Goal: Task Accomplishment & Management: Manage account settings

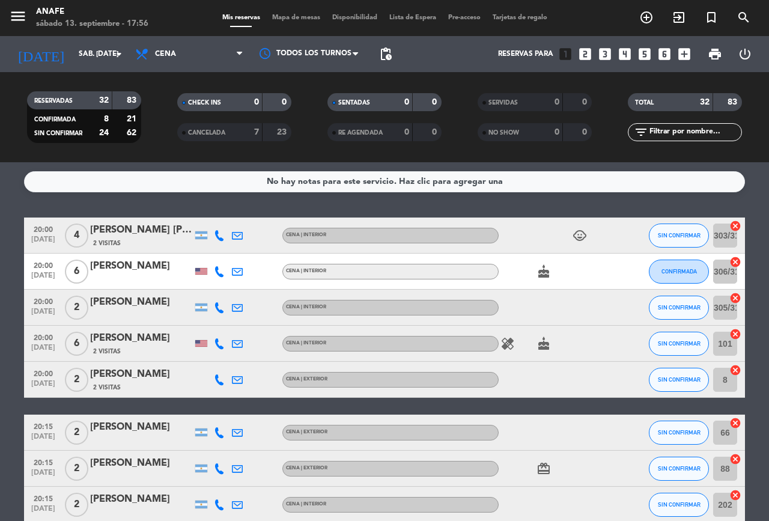
click at [223, 237] on icon at bounding box center [219, 235] width 11 height 11
click at [210, 214] on span "Copiar" at bounding box center [202, 215] width 25 height 13
click at [222, 271] on icon at bounding box center [219, 271] width 11 height 11
click at [207, 250] on span "Copiar" at bounding box center [212, 251] width 25 height 13
click at [217, 311] on icon at bounding box center [219, 307] width 11 height 11
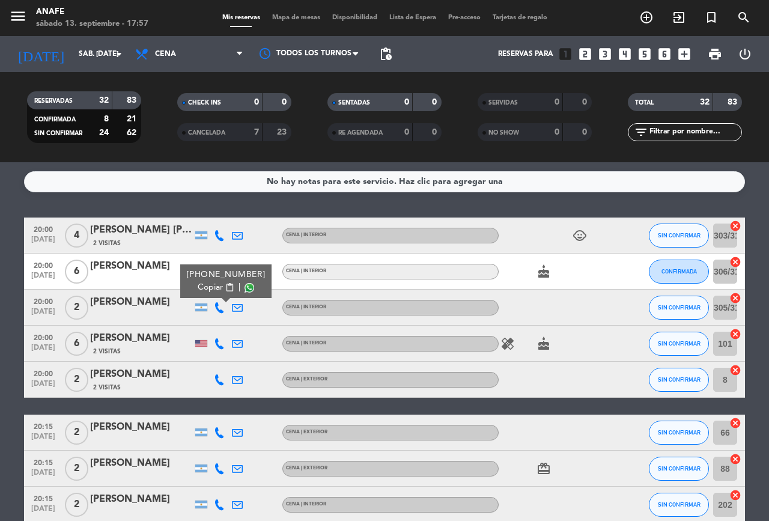
click at [202, 283] on span "Copiar" at bounding box center [210, 287] width 25 height 13
click at [217, 344] on icon at bounding box center [219, 343] width 11 height 11
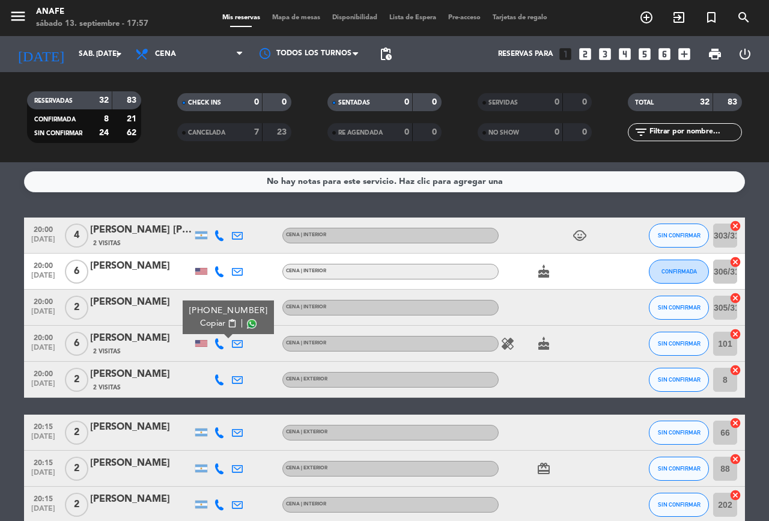
click at [201, 326] on span "Copiar" at bounding box center [212, 323] width 25 height 13
click at [224, 377] on icon at bounding box center [219, 379] width 11 height 11
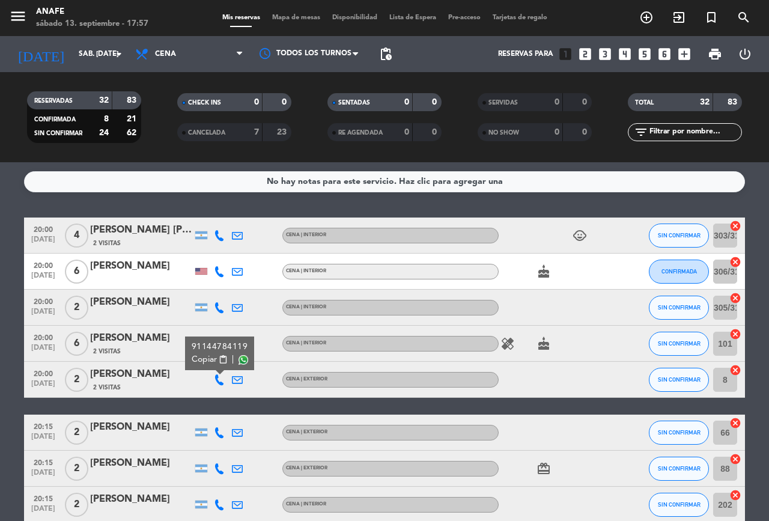
click at [214, 364] on span "Copiar" at bounding box center [204, 359] width 25 height 13
click at [667, 342] on span "SIN CONFIRMAR" at bounding box center [679, 343] width 43 height 7
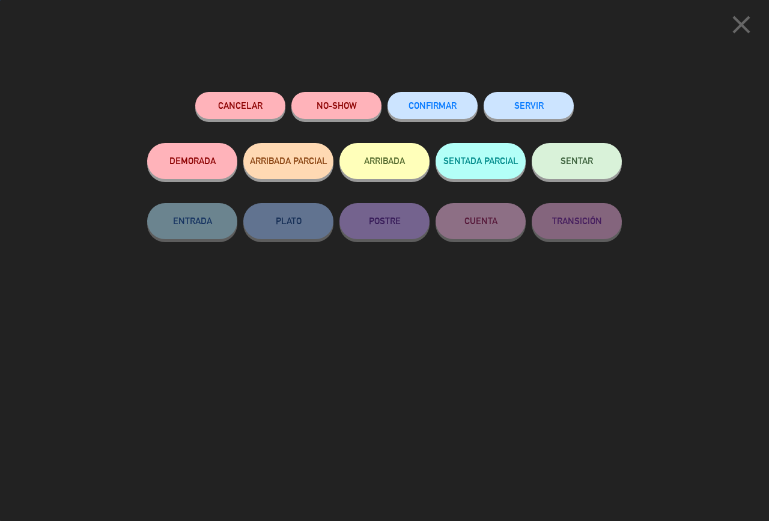
click at [429, 108] on span "CONFIRMAR" at bounding box center [432, 105] width 48 height 10
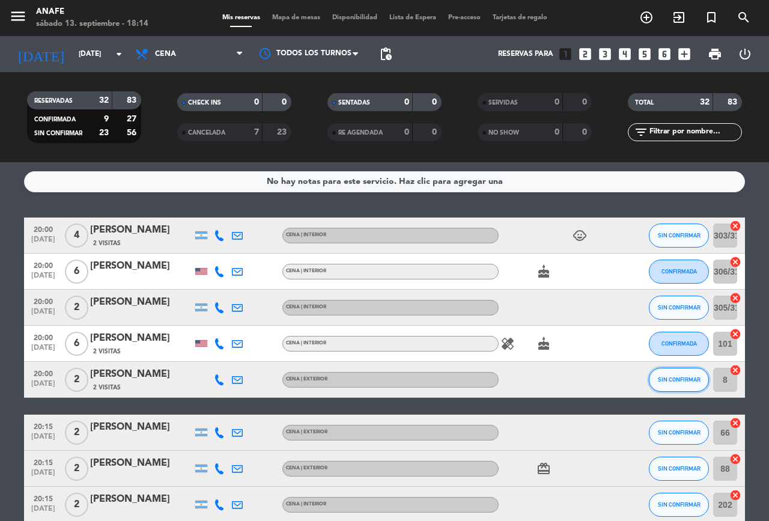
click at [682, 379] on span "SIN CONFIRMAR" at bounding box center [679, 379] width 43 height 7
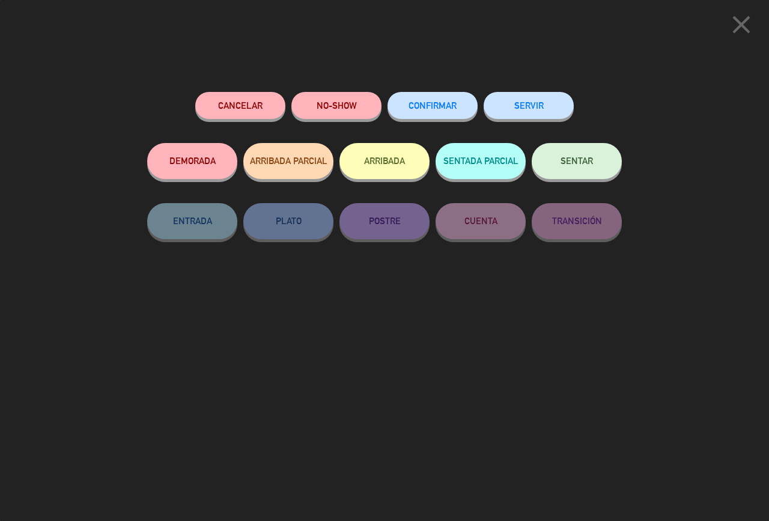
click at [438, 110] on span "CONFIRMAR" at bounding box center [432, 105] width 48 height 10
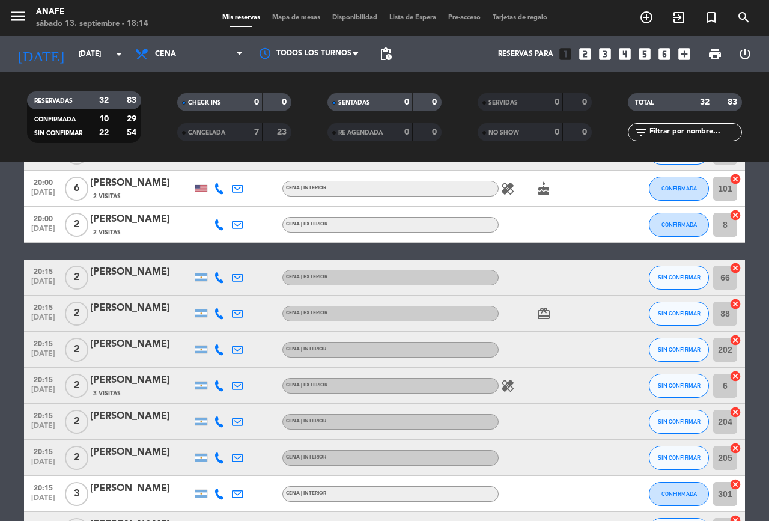
scroll to position [155, 0]
click at [222, 279] on icon at bounding box center [219, 277] width 11 height 11
click at [246, 258] on span at bounding box center [249, 258] width 10 height 10
click at [220, 317] on icon at bounding box center [219, 313] width 11 height 11
click at [244, 291] on span at bounding box center [249, 294] width 10 height 10
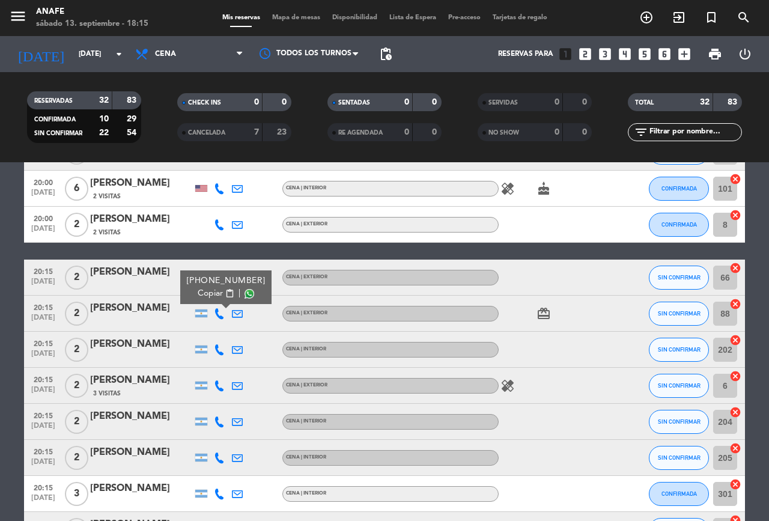
click at [219, 354] on icon at bounding box center [219, 349] width 11 height 11
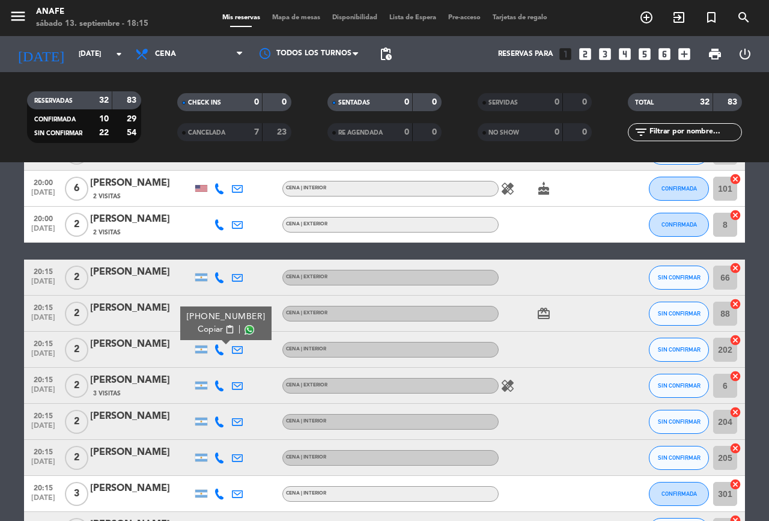
click at [244, 333] on span at bounding box center [249, 330] width 10 height 10
click at [631, 377] on div at bounding box center [623, 385] width 32 height 35
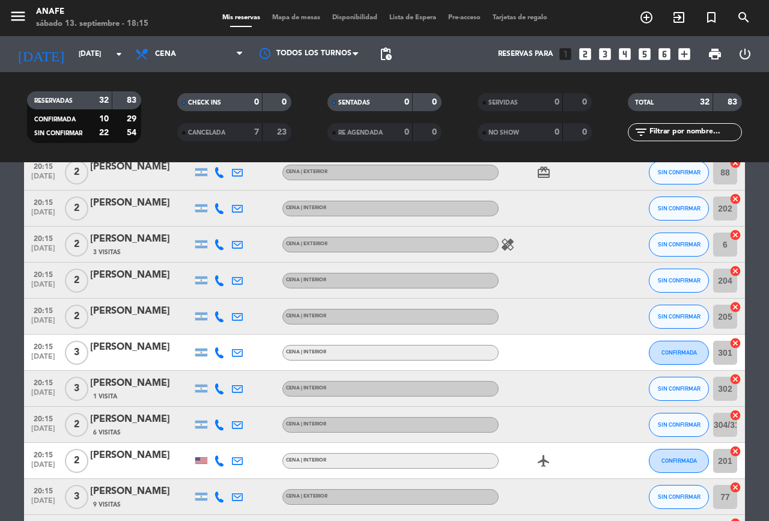
scroll to position [300, 0]
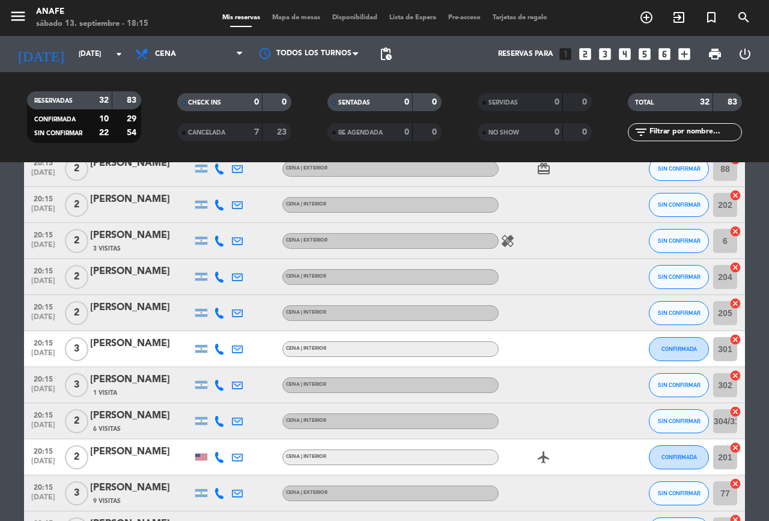
click at [220, 241] on icon at bounding box center [219, 240] width 11 height 11
click at [244, 220] on span at bounding box center [249, 221] width 10 height 10
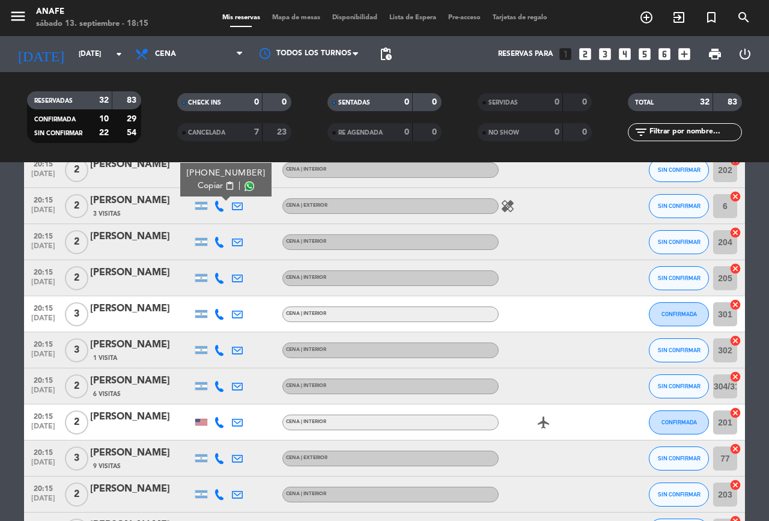
scroll to position [337, 0]
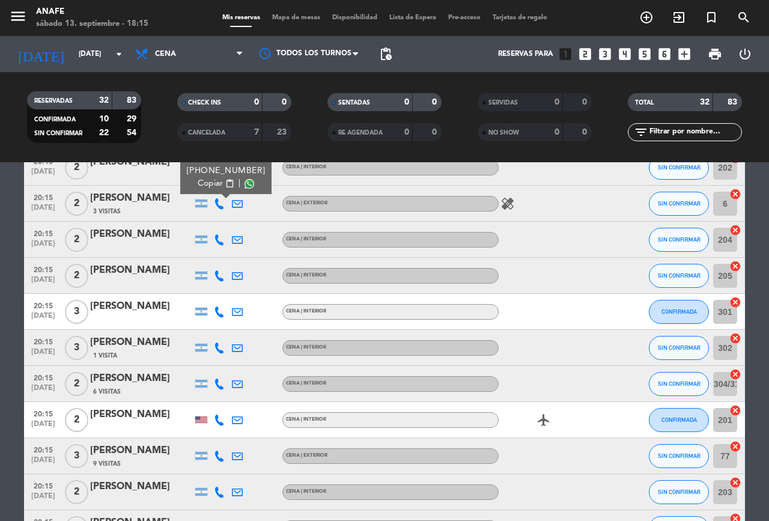
click at [217, 240] on icon at bounding box center [219, 239] width 11 height 11
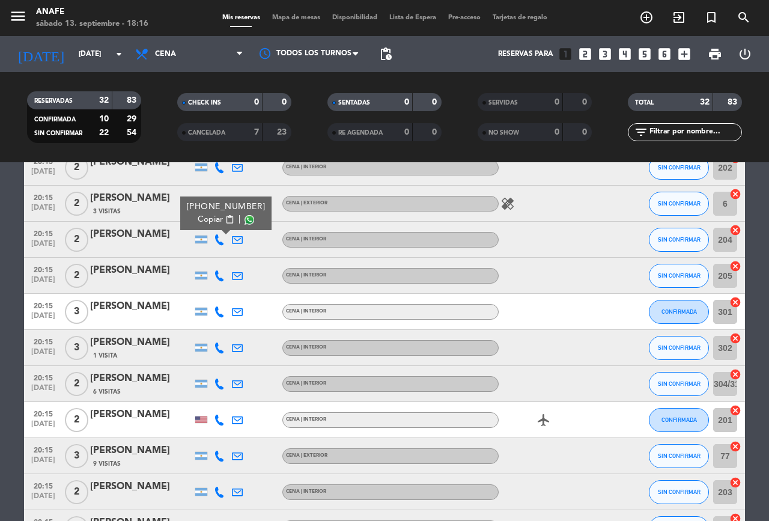
click at [247, 219] on span at bounding box center [249, 220] width 10 height 10
click at [223, 275] on icon at bounding box center [219, 275] width 11 height 11
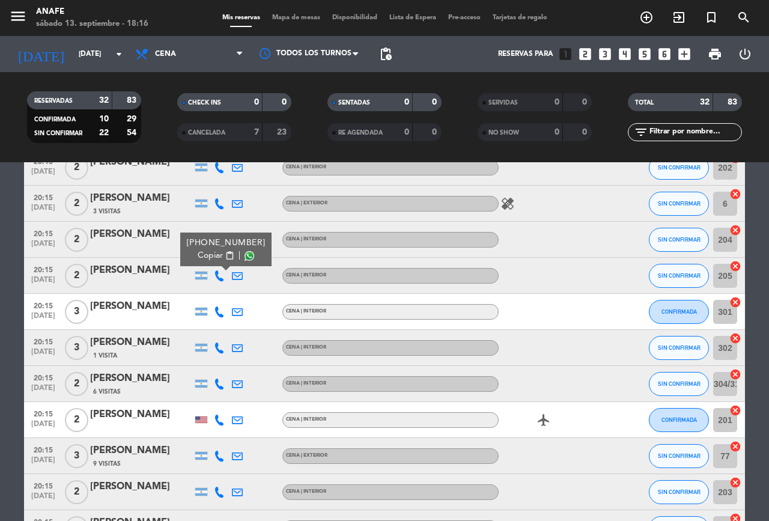
click at [244, 258] on span at bounding box center [249, 256] width 10 height 10
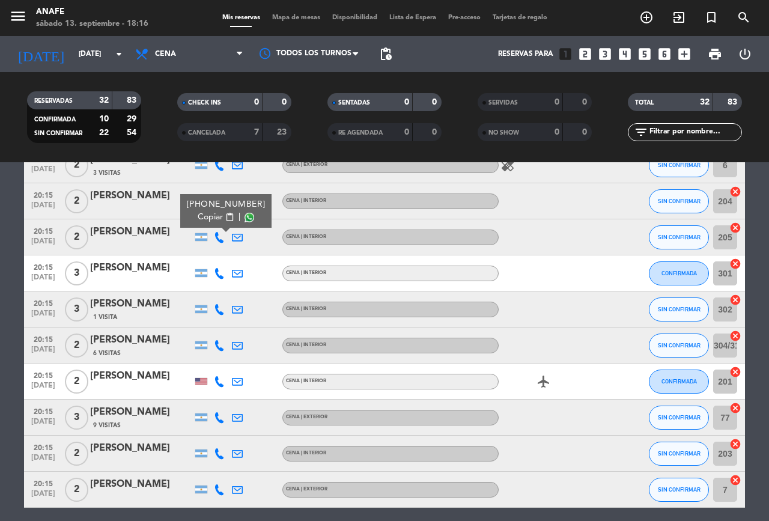
scroll to position [384, 0]
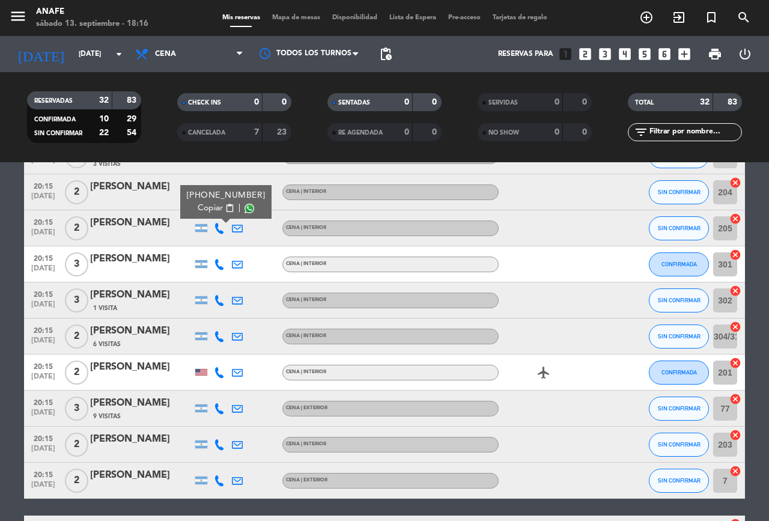
click at [220, 263] on icon at bounding box center [219, 264] width 11 height 11
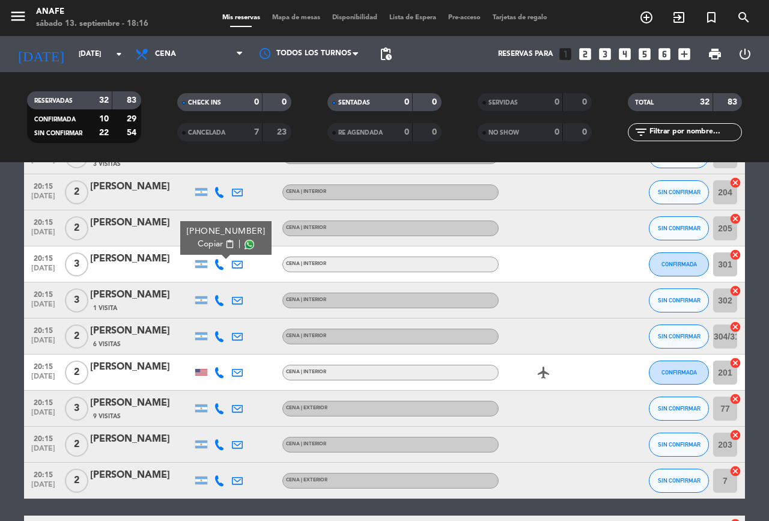
click at [244, 242] on span at bounding box center [249, 245] width 10 height 10
click at [220, 301] on icon at bounding box center [219, 300] width 11 height 11
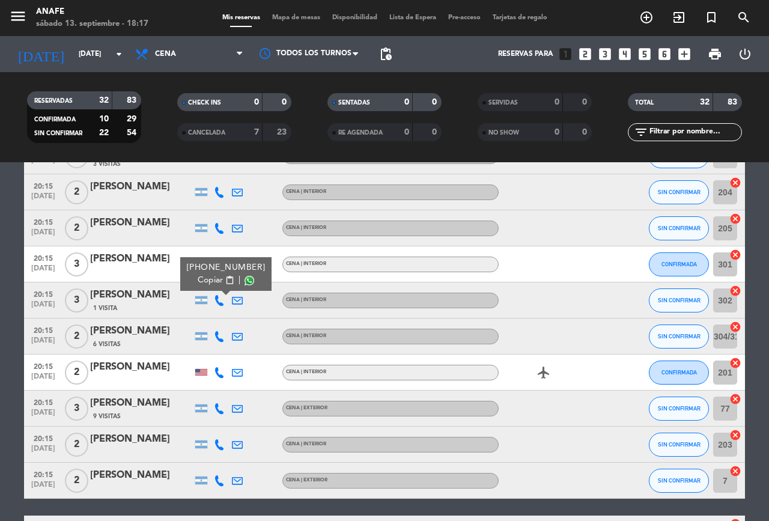
click at [244, 276] on span at bounding box center [249, 281] width 10 height 10
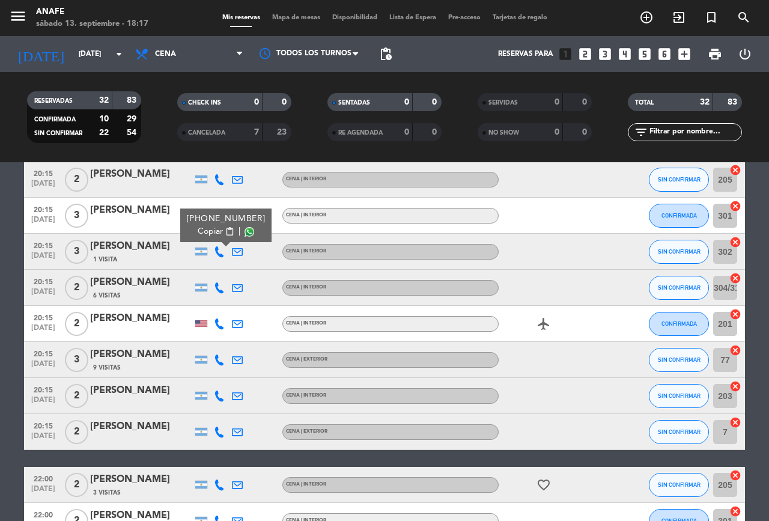
scroll to position [435, 0]
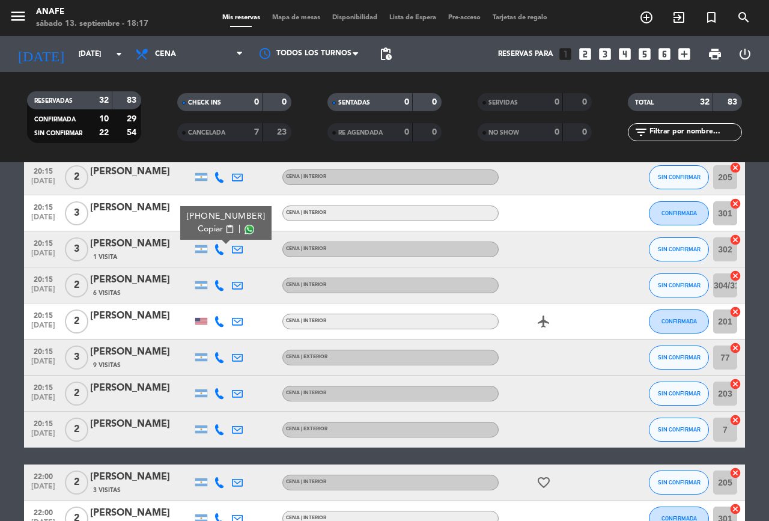
click at [217, 289] on icon at bounding box center [219, 285] width 11 height 11
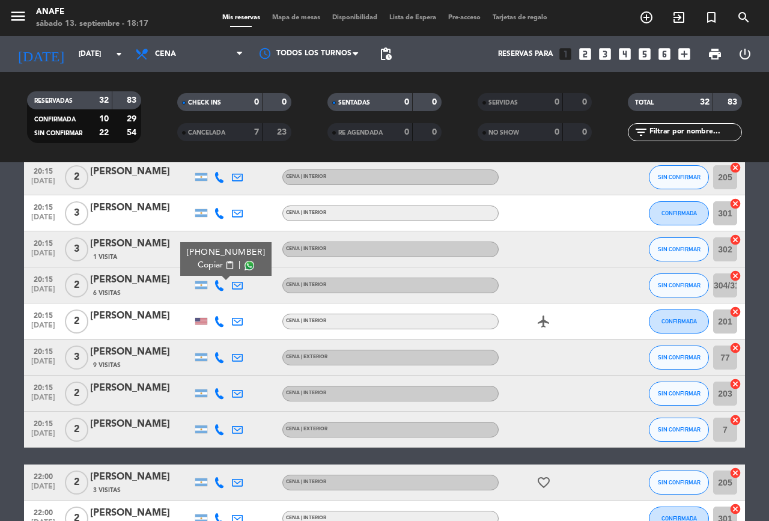
click at [244, 268] on span at bounding box center [249, 266] width 10 height 10
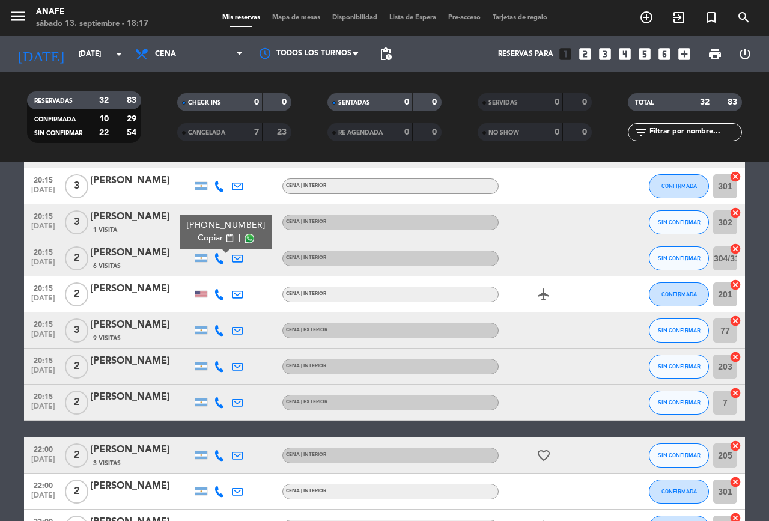
scroll to position [464, 0]
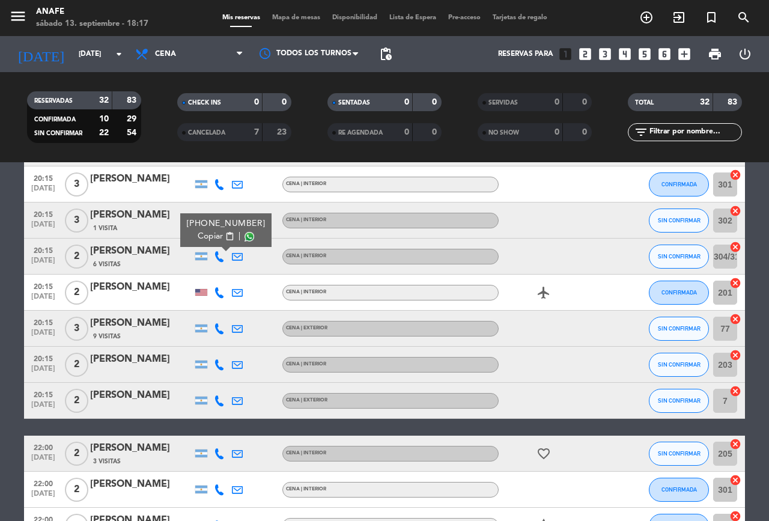
click at [216, 291] on icon at bounding box center [219, 292] width 11 height 11
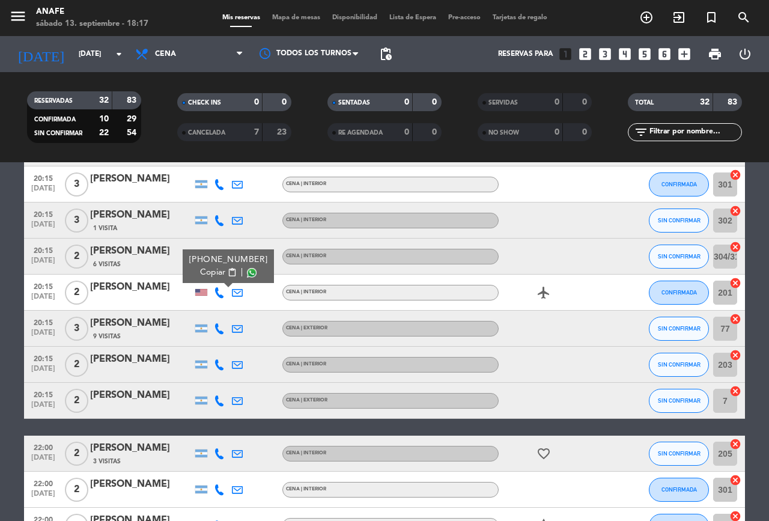
click at [247, 272] on span at bounding box center [252, 273] width 10 height 10
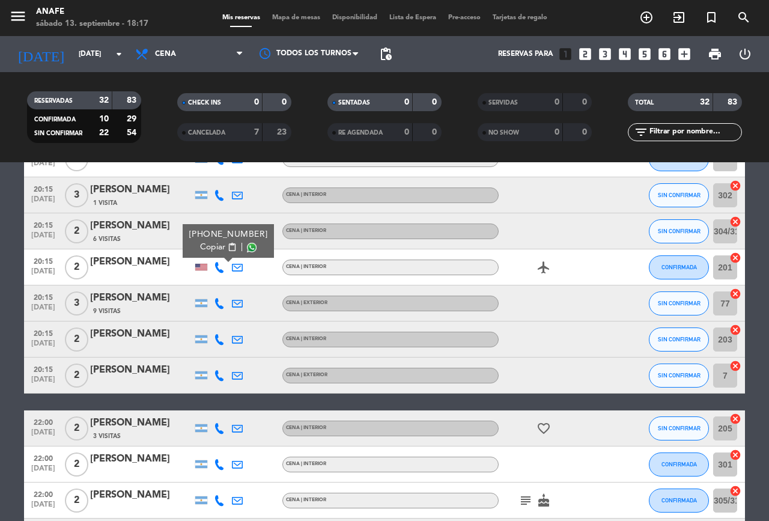
scroll to position [494, 0]
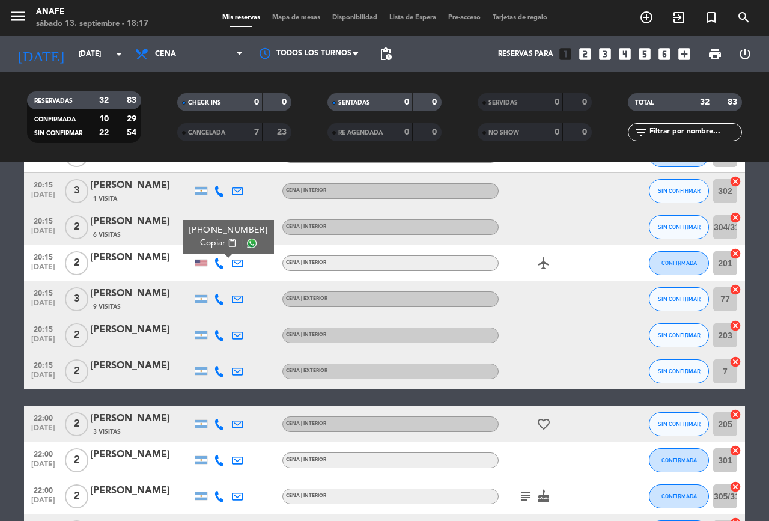
click at [220, 297] on icon at bounding box center [219, 299] width 11 height 11
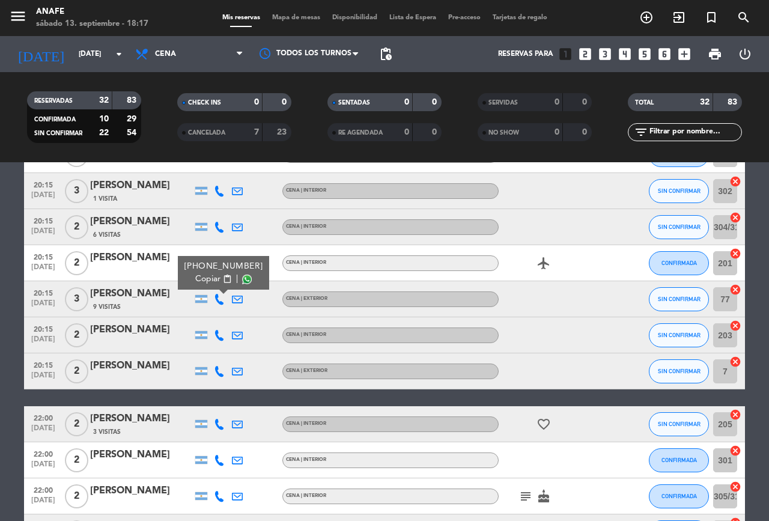
click at [243, 279] on span at bounding box center [247, 279] width 10 height 10
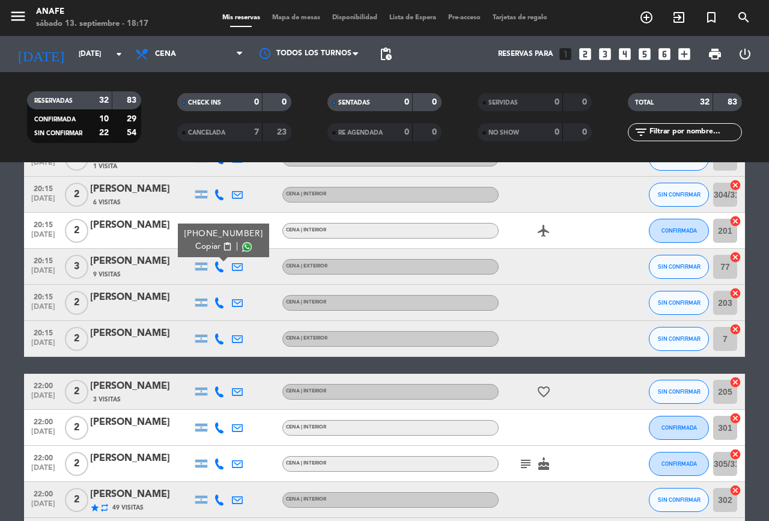
click at [217, 304] on icon at bounding box center [219, 302] width 11 height 11
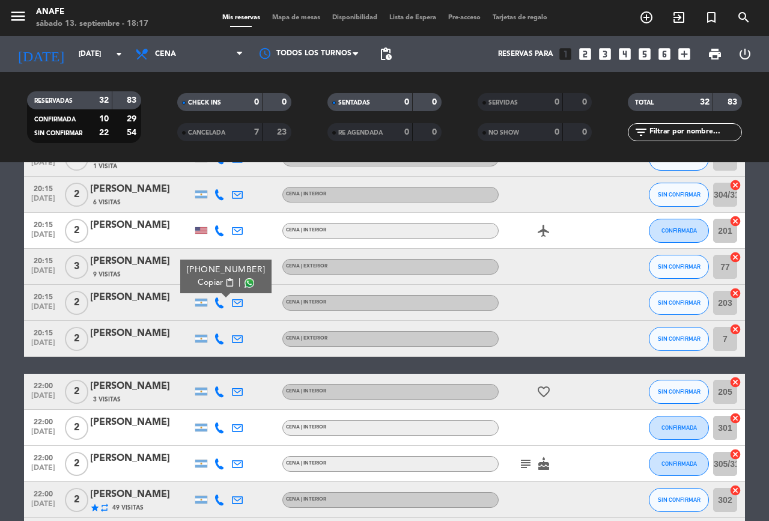
click at [247, 286] on span at bounding box center [249, 283] width 10 height 10
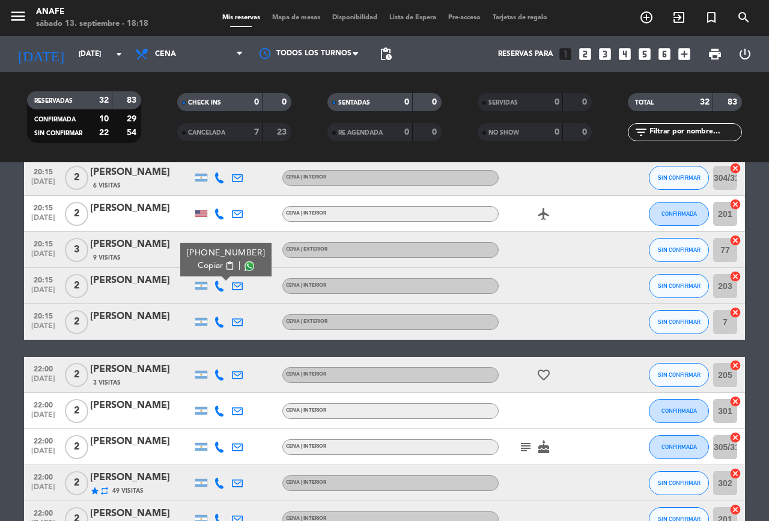
scroll to position [542, 0]
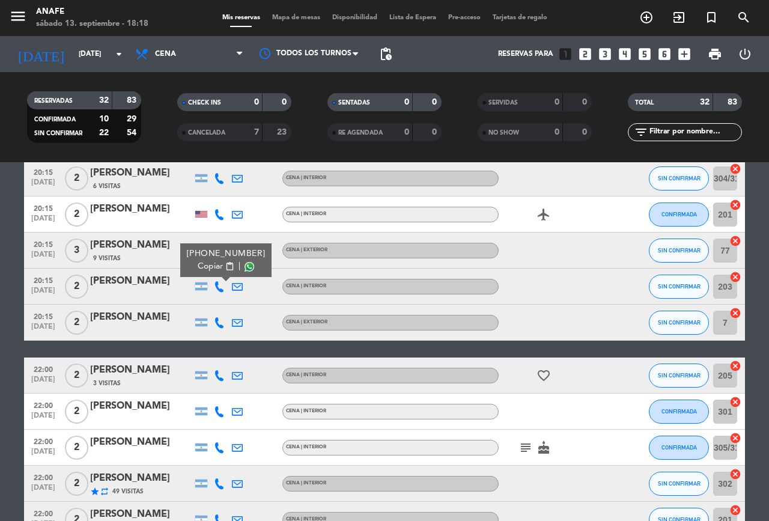
click at [223, 326] on icon at bounding box center [219, 322] width 11 height 11
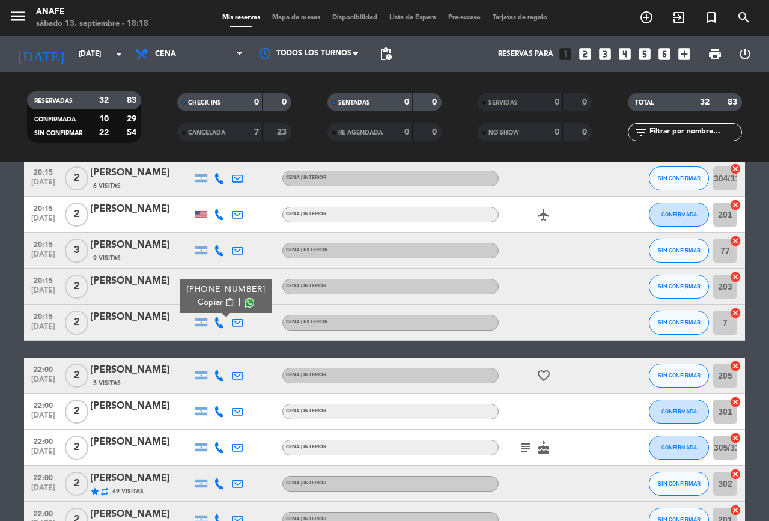
click at [244, 302] on span at bounding box center [249, 303] width 10 height 10
click at [219, 378] on icon at bounding box center [219, 375] width 11 height 11
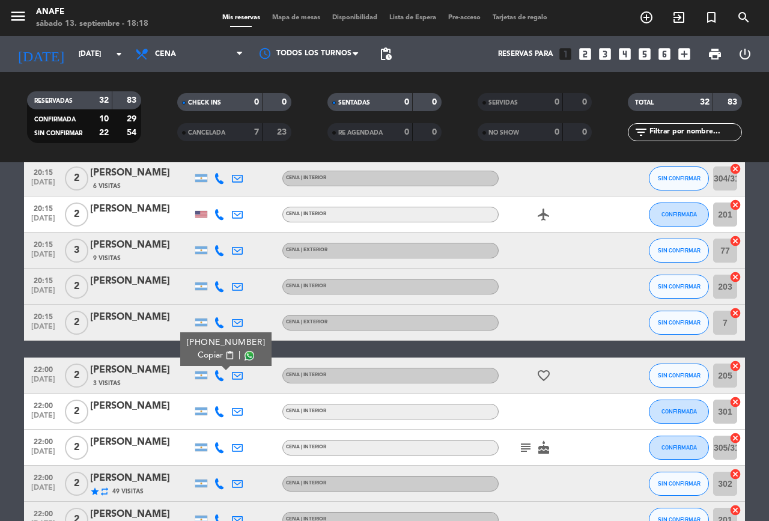
click at [244, 355] on span at bounding box center [249, 356] width 10 height 10
click at [207, 411] on div at bounding box center [201, 411] width 12 height 8
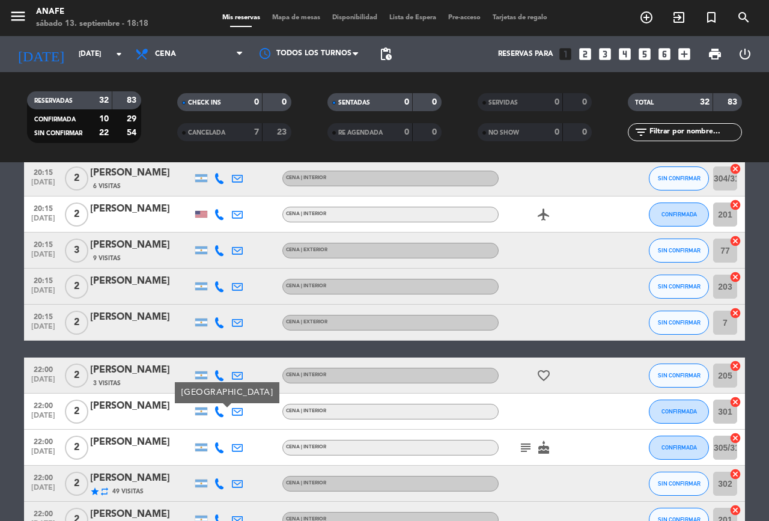
click at [222, 416] on icon at bounding box center [219, 411] width 11 height 11
click at [244, 393] on span at bounding box center [242, 392] width 10 height 10
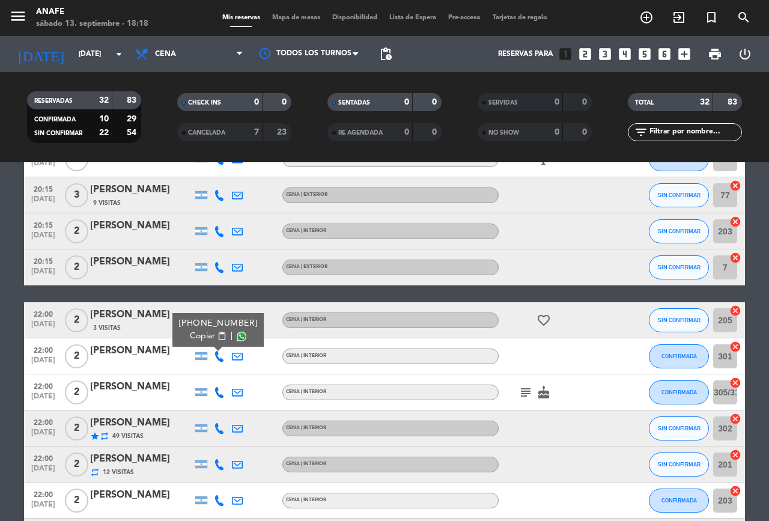
scroll to position [603, 0]
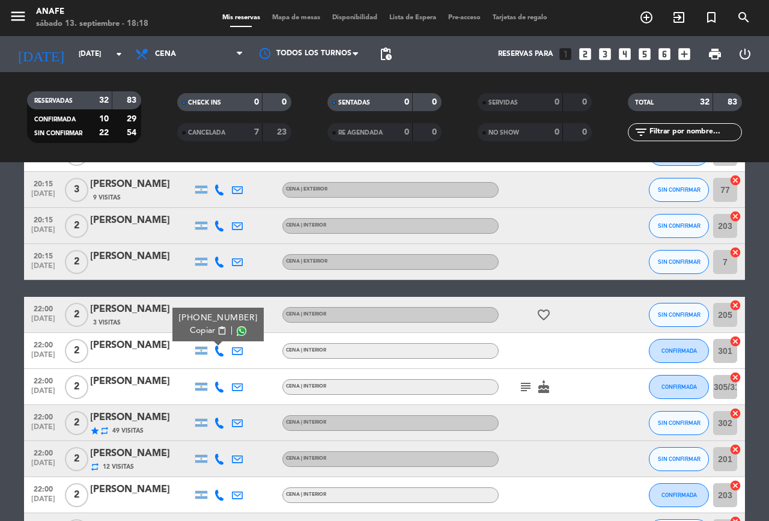
click at [219, 387] on icon at bounding box center [219, 386] width 11 height 11
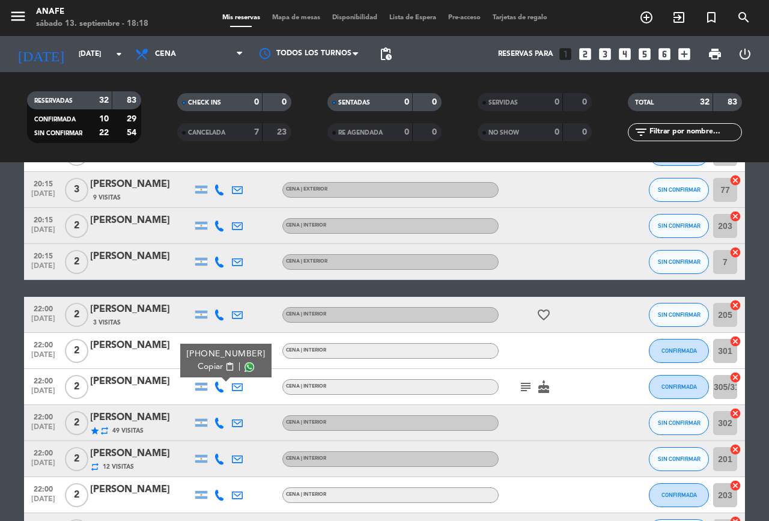
click at [244, 366] on span at bounding box center [249, 367] width 10 height 10
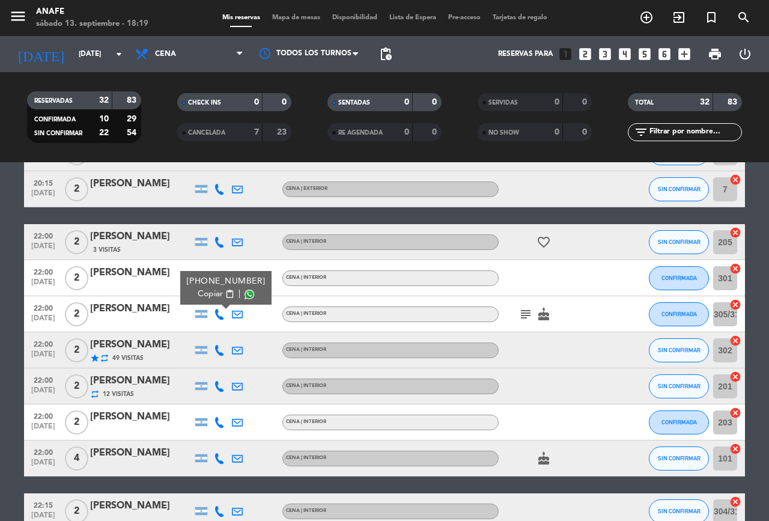
scroll to position [683, 0]
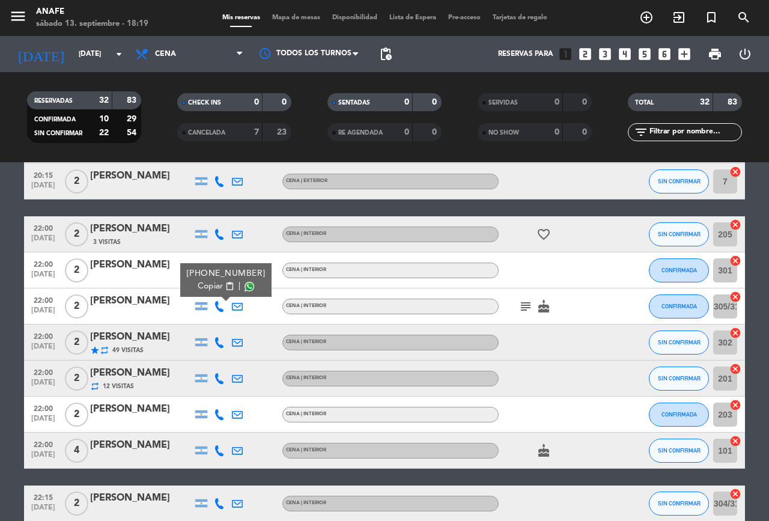
click at [223, 344] on icon at bounding box center [219, 342] width 11 height 11
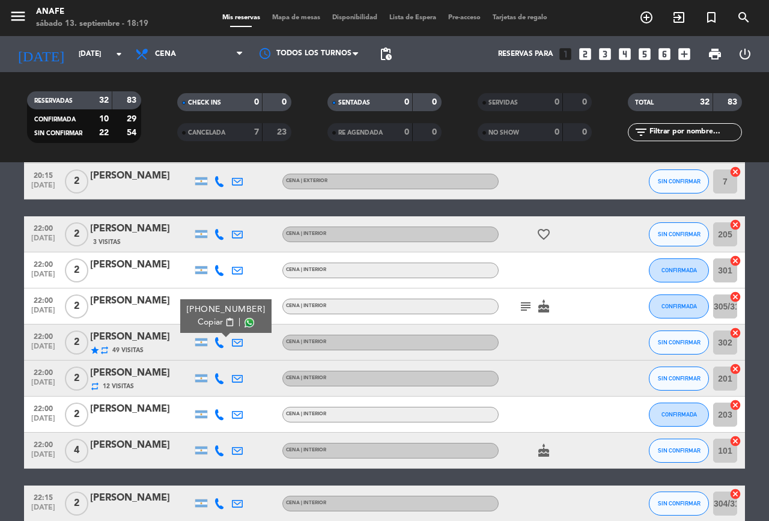
click at [245, 320] on span at bounding box center [249, 323] width 10 height 10
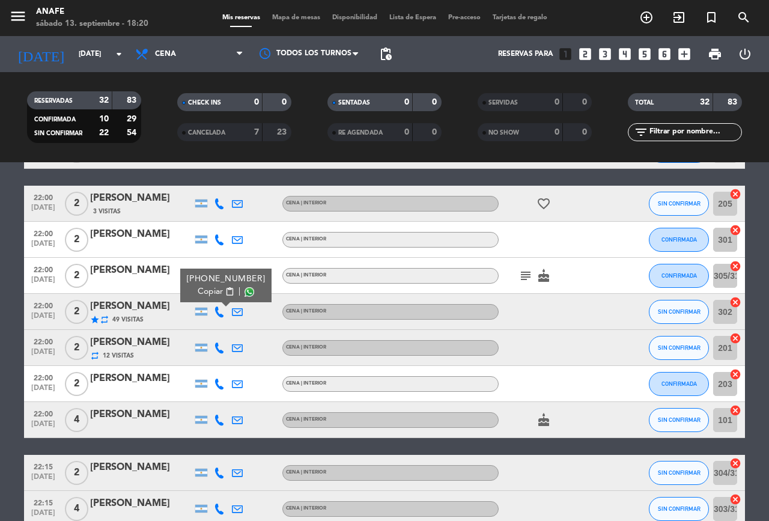
scroll to position [723, 0]
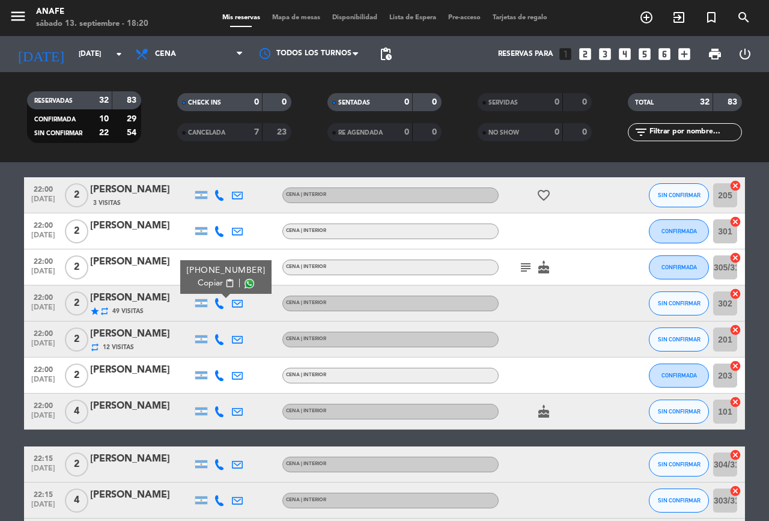
click at [220, 341] on icon at bounding box center [219, 339] width 11 height 11
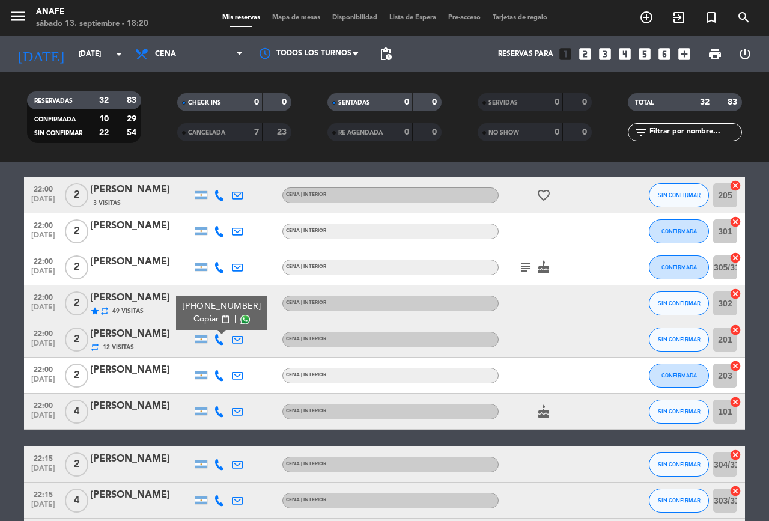
click at [243, 319] on span at bounding box center [245, 320] width 10 height 10
click at [219, 375] on icon at bounding box center [219, 375] width 11 height 11
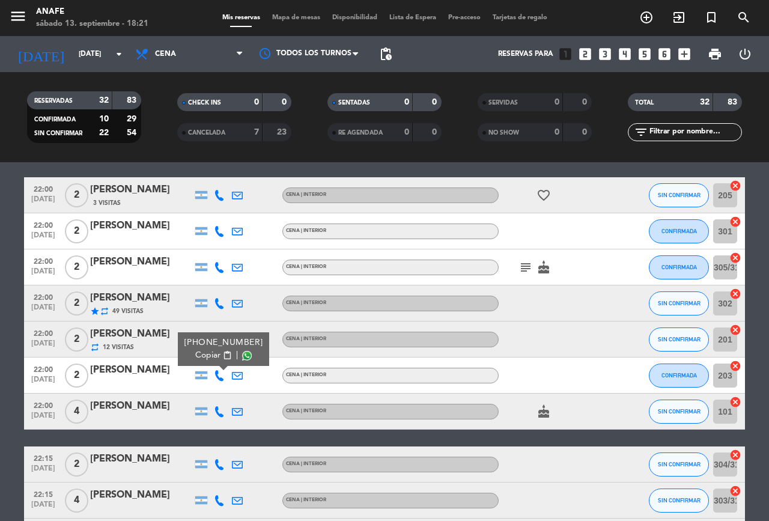
click at [245, 357] on span at bounding box center [247, 356] width 10 height 10
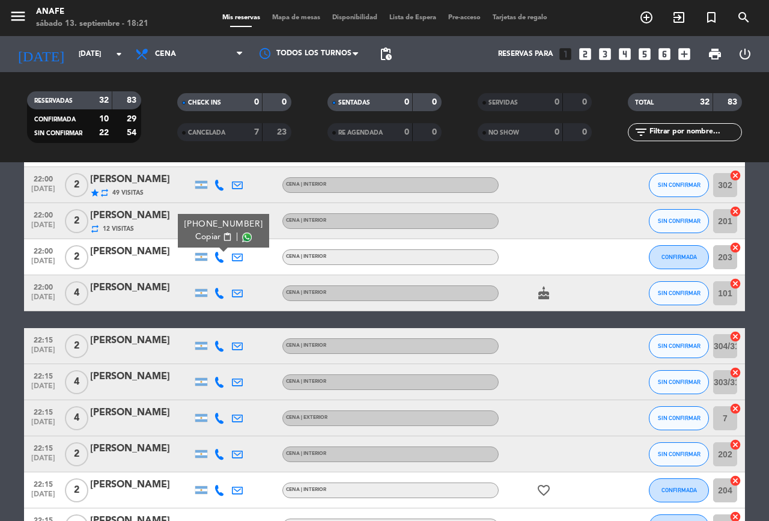
scroll to position [850, 0]
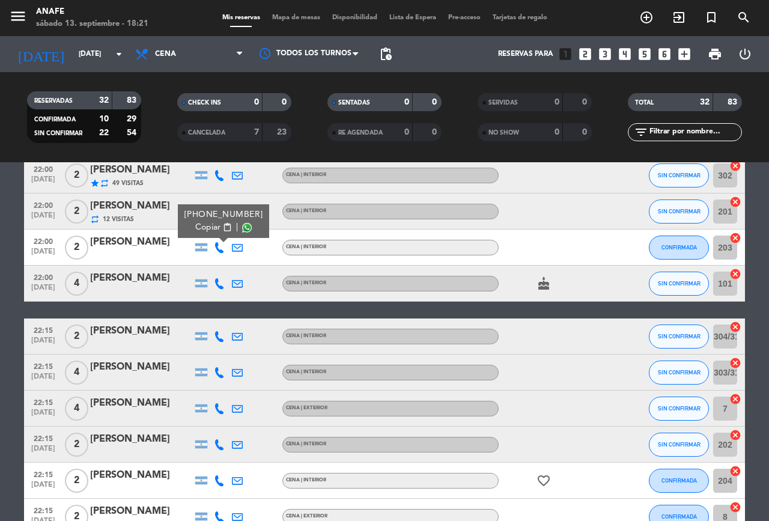
click at [220, 283] on icon at bounding box center [219, 283] width 11 height 11
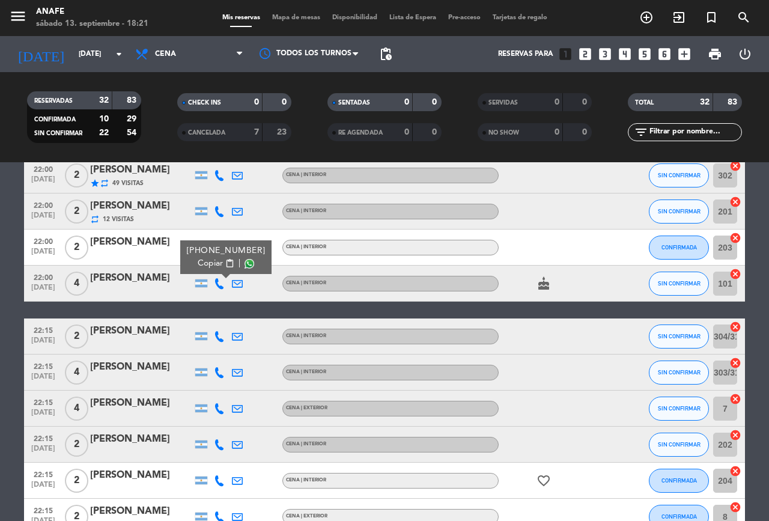
click at [245, 259] on span at bounding box center [249, 264] width 10 height 10
click at [629, 257] on div at bounding box center [623, 246] width 32 height 35
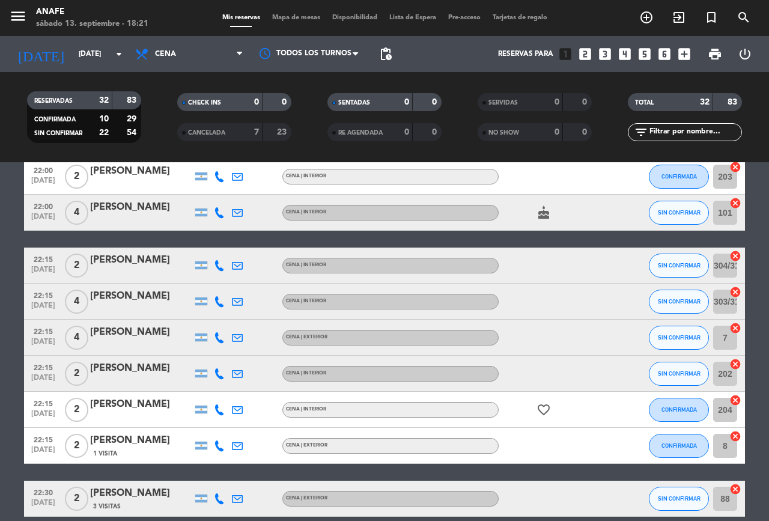
scroll to position [977, 0]
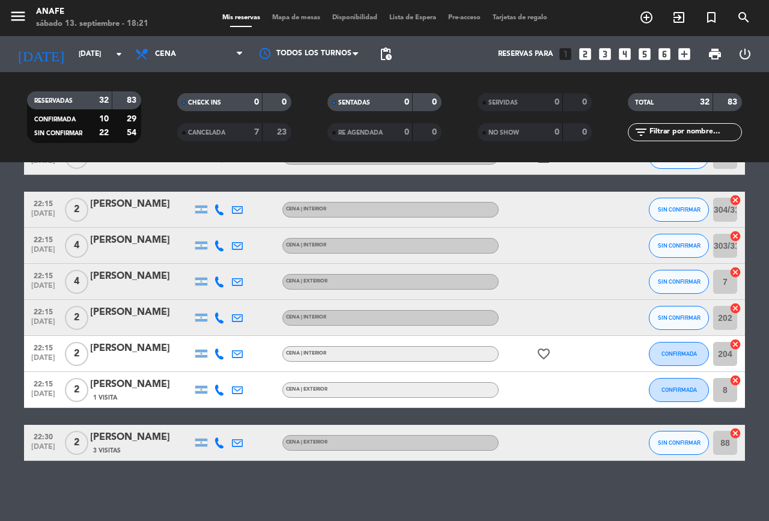
click at [219, 211] on icon at bounding box center [219, 209] width 11 height 11
click at [244, 189] on span at bounding box center [249, 190] width 10 height 10
click at [218, 240] on icon at bounding box center [219, 245] width 11 height 11
click at [245, 223] on span at bounding box center [249, 226] width 10 height 10
click at [223, 285] on icon at bounding box center [219, 281] width 11 height 11
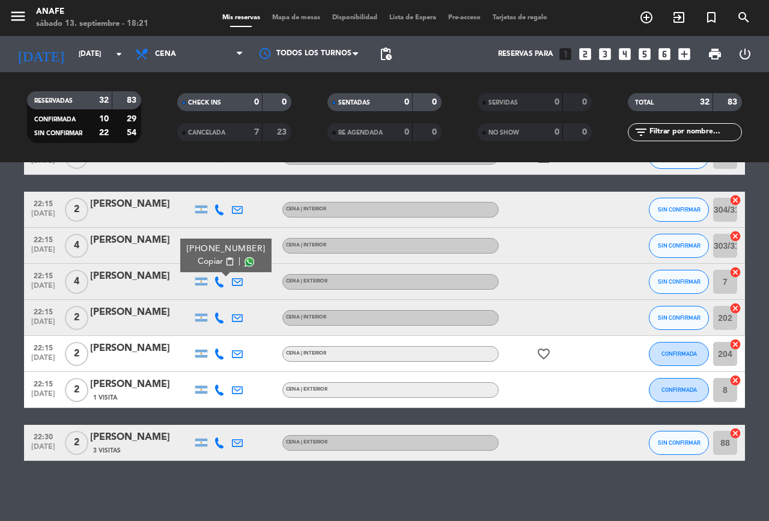
click at [244, 261] on span at bounding box center [249, 262] width 10 height 10
click at [221, 320] on icon at bounding box center [219, 317] width 11 height 11
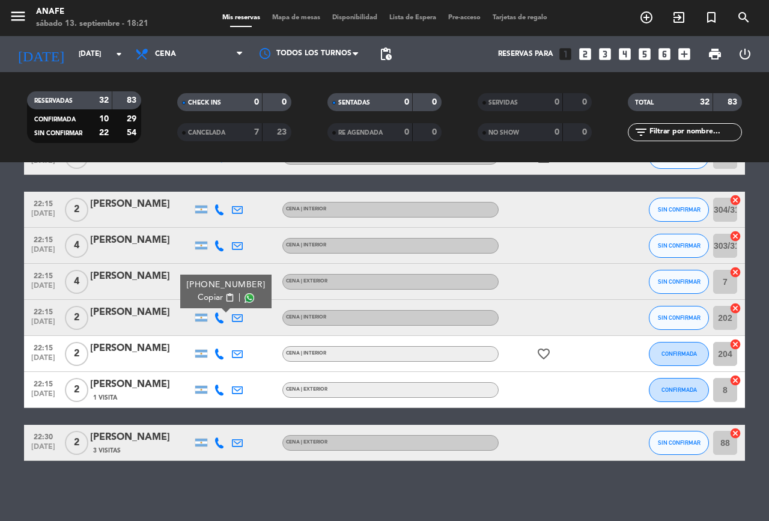
click at [244, 294] on span at bounding box center [249, 298] width 10 height 10
click at [218, 353] on icon at bounding box center [219, 353] width 11 height 11
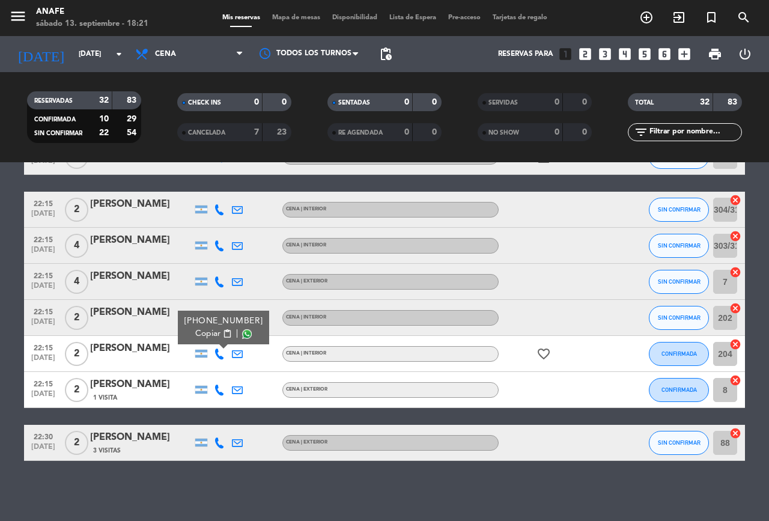
click at [245, 330] on span at bounding box center [247, 334] width 10 height 10
click at [216, 393] on icon at bounding box center [219, 389] width 11 height 11
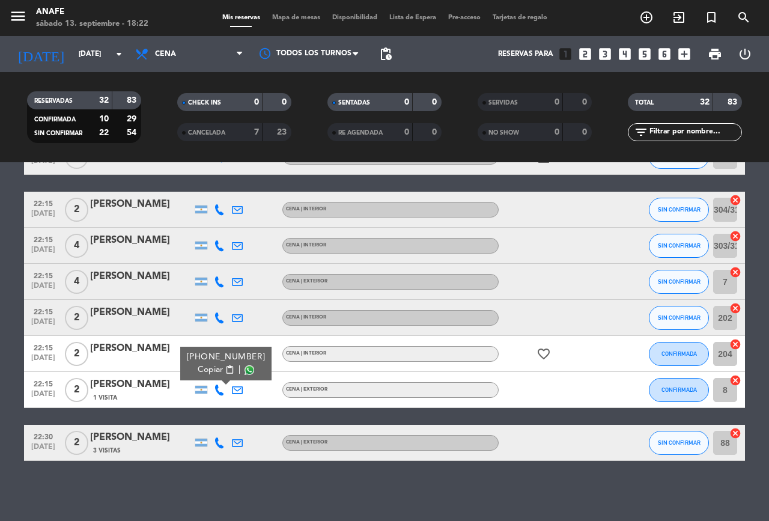
click at [244, 369] on span at bounding box center [249, 370] width 10 height 10
click at [245, 365] on span at bounding box center [249, 370] width 10 height 10
click at [214, 443] on icon at bounding box center [219, 442] width 11 height 11
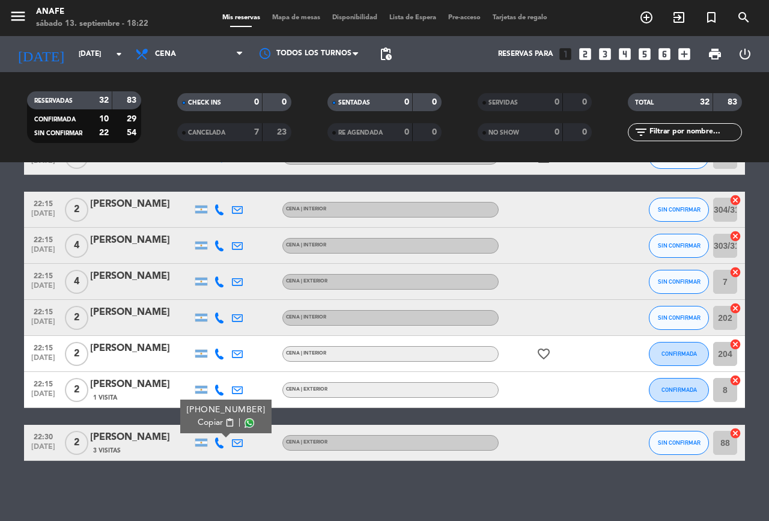
click at [244, 422] on span at bounding box center [249, 423] width 10 height 10
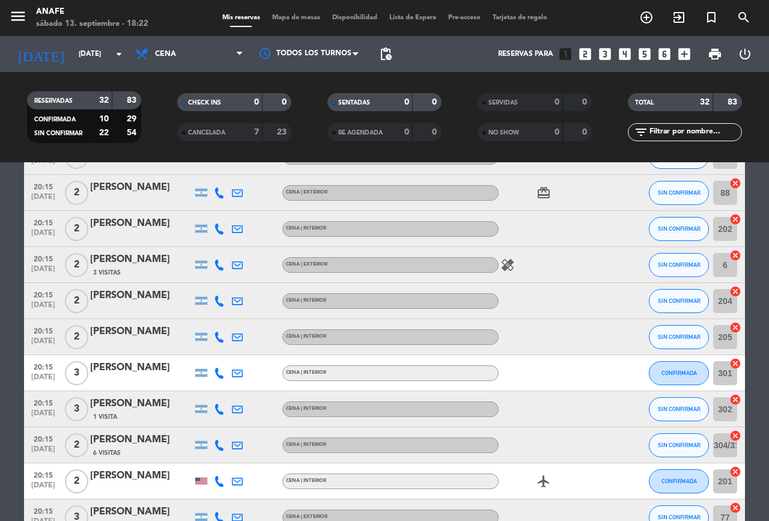
scroll to position [274, 0]
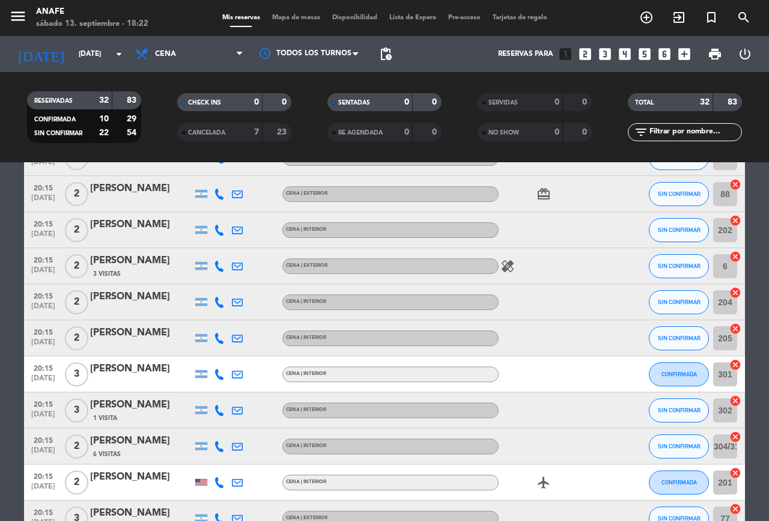
click at [159, 416] on div "1 Visita" at bounding box center [141, 418] width 102 height 10
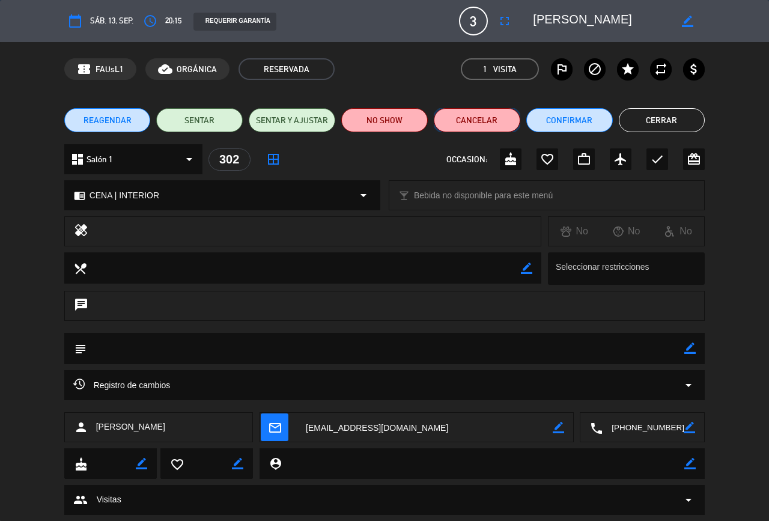
click at [472, 118] on button "Cancelar" at bounding box center [477, 120] width 86 height 24
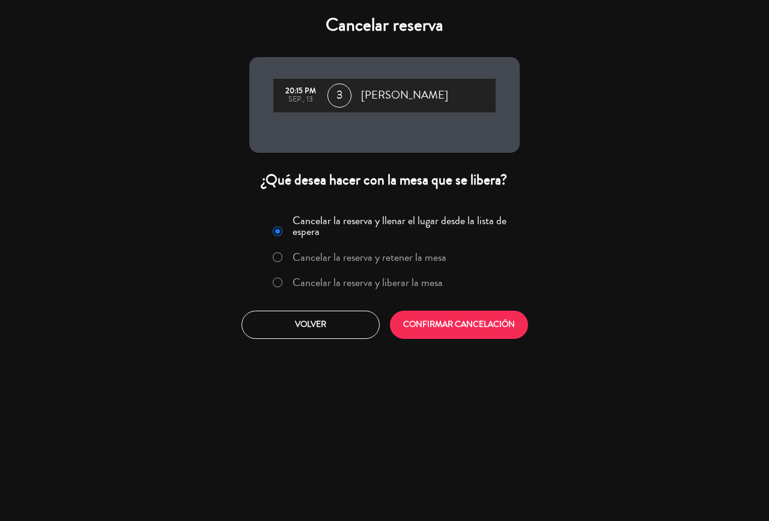
click at [433, 324] on button "CONFIRMAR CANCELACIÓN" at bounding box center [459, 325] width 138 height 28
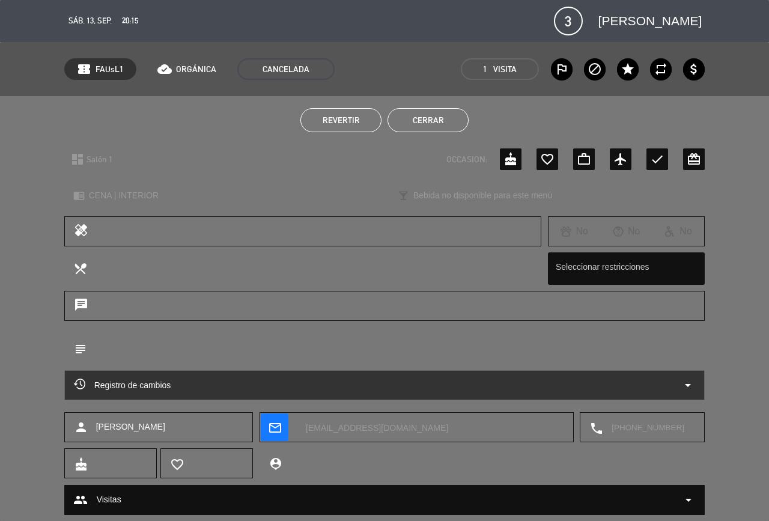
click at [431, 126] on button "Cerrar" at bounding box center [427, 120] width 81 height 24
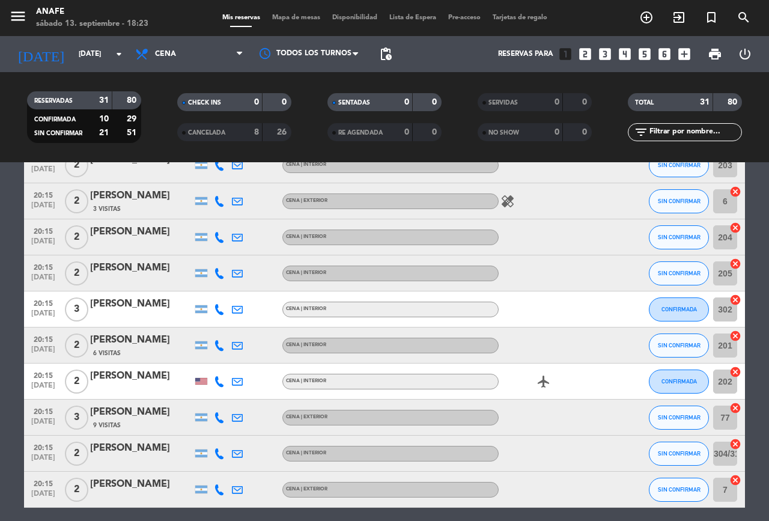
scroll to position [679, 0]
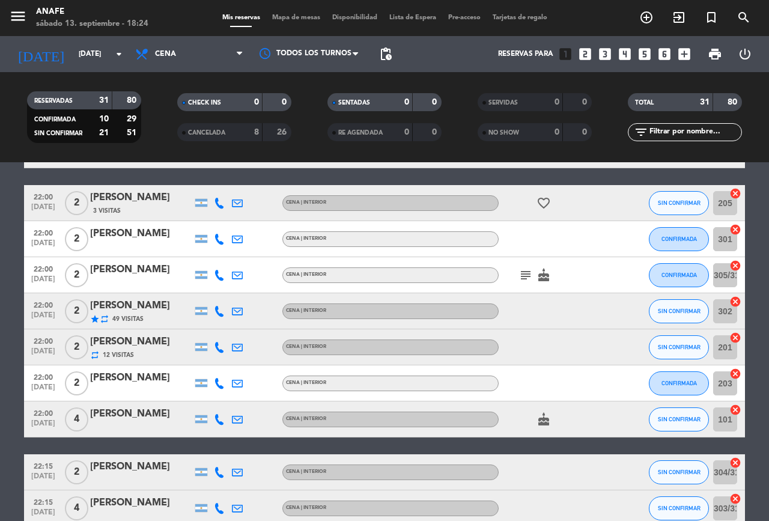
click at [216, 350] on icon at bounding box center [219, 347] width 11 height 11
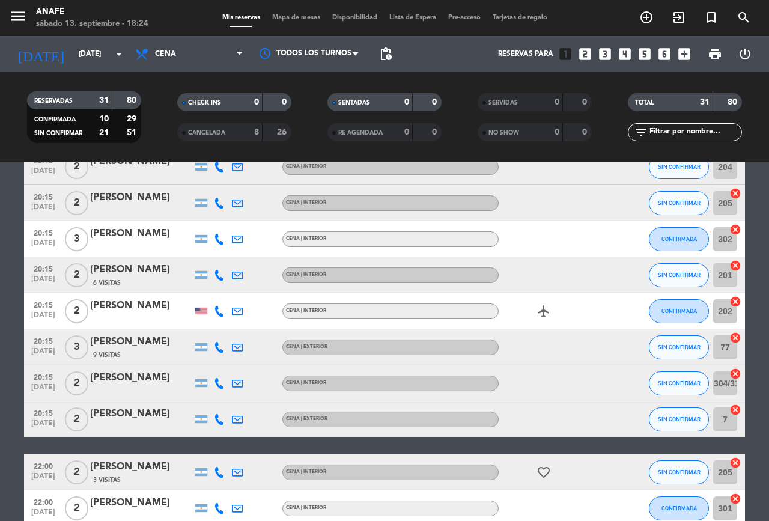
click at [219, 350] on icon at bounding box center [219, 347] width 11 height 11
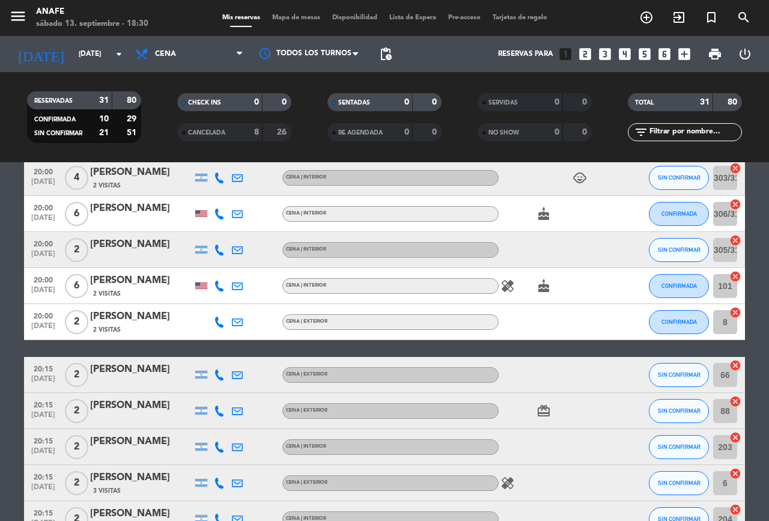
scroll to position [0, 0]
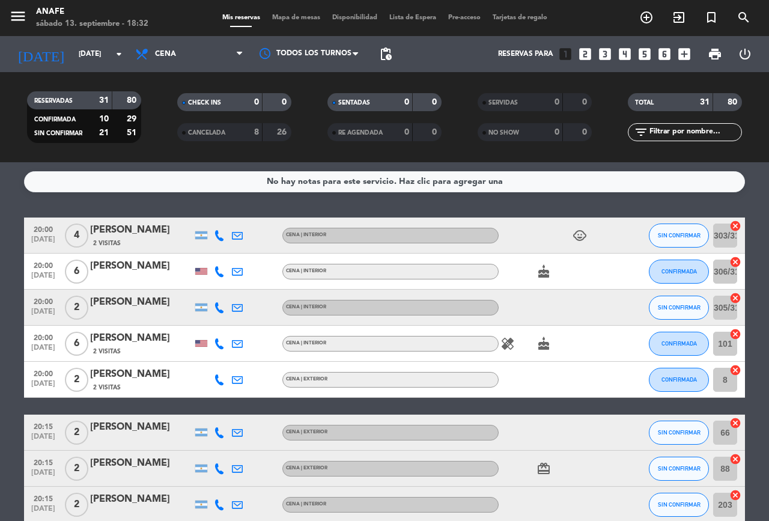
click at [360, 19] on span "Disponibilidad" at bounding box center [354, 17] width 57 height 7
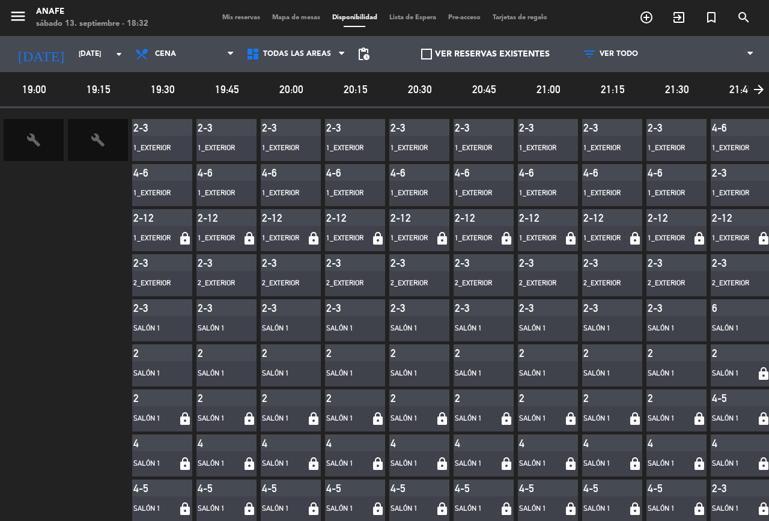
click at [293, 19] on span "Mapa de mesas" at bounding box center [296, 17] width 60 height 7
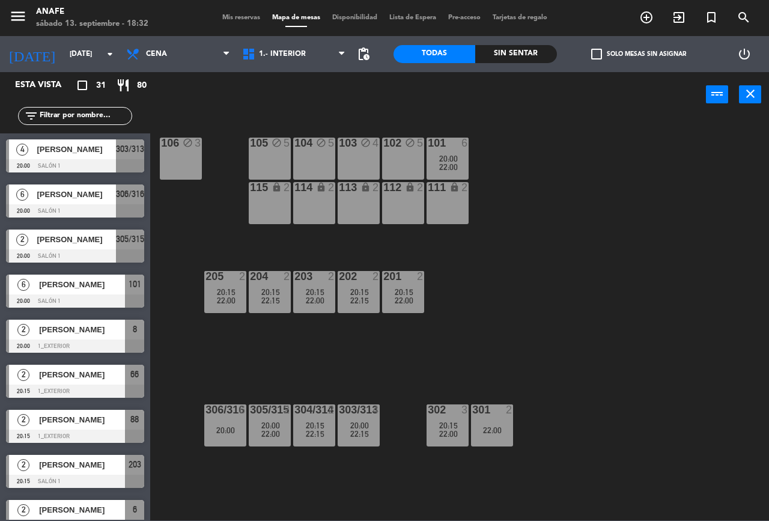
click at [405, 164] on div "102 block 5" at bounding box center [403, 159] width 42 height 42
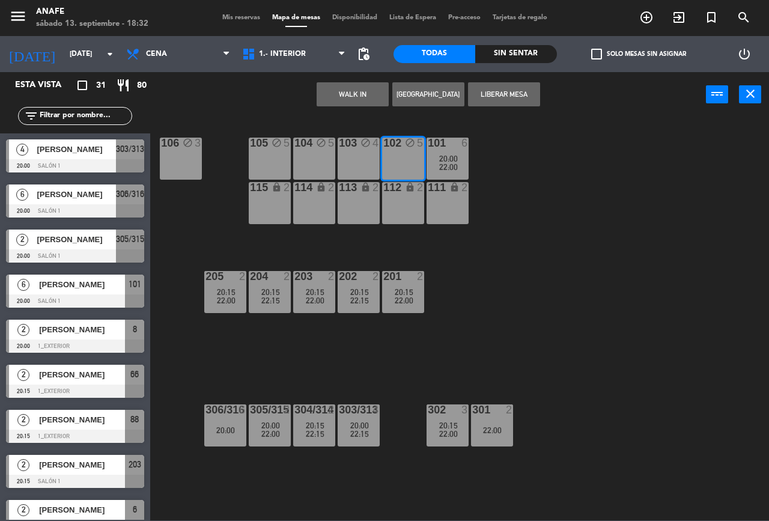
click at [497, 105] on button "Liberar Mesa" at bounding box center [504, 94] width 72 height 24
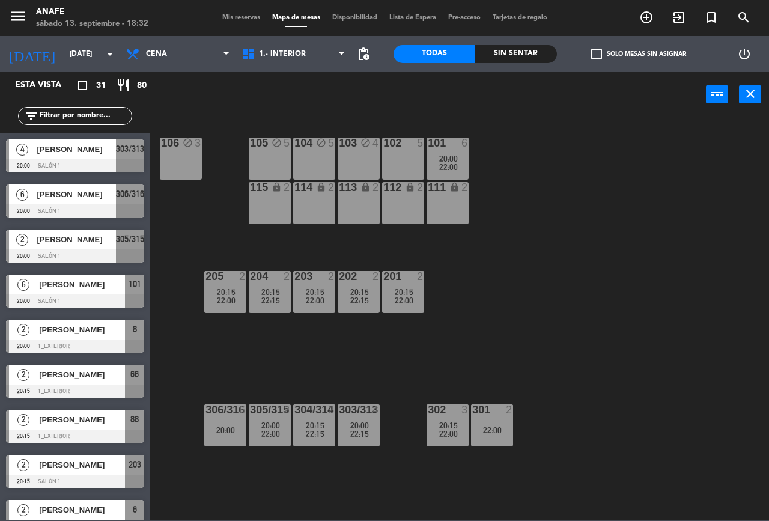
click at [366, 156] on div "103 block 4" at bounding box center [359, 159] width 42 height 42
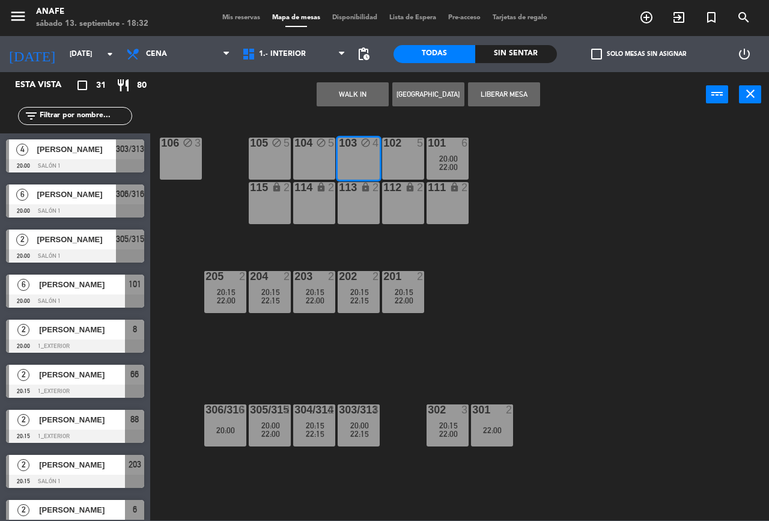
click at [512, 95] on button "Liberar Mesa" at bounding box center [504, 94] width 72 height 24
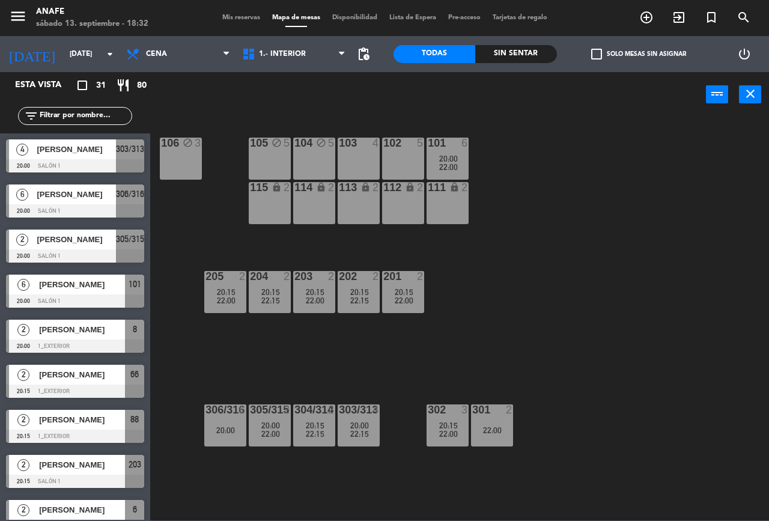
click at [324, 153] on div "104 block 5" at bounding box center [314, 159] width 42 height 42
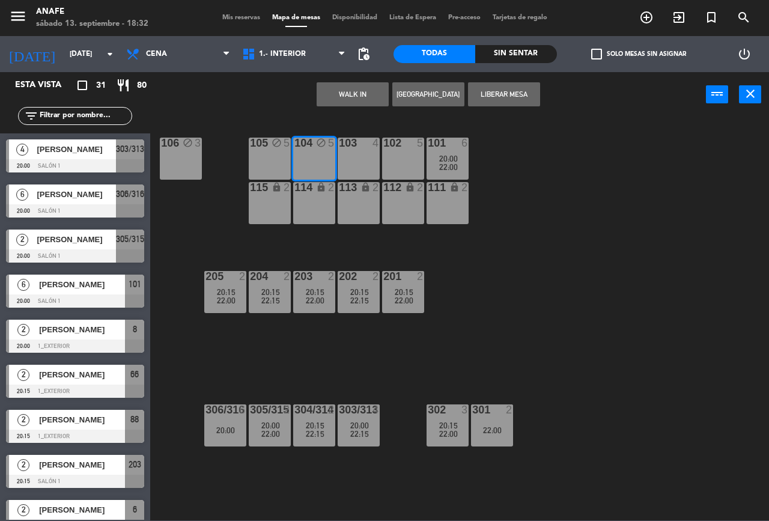
click at [522, 85] on button "Liberar Mesa" at bounding box center [504, 94] width 72 height 24
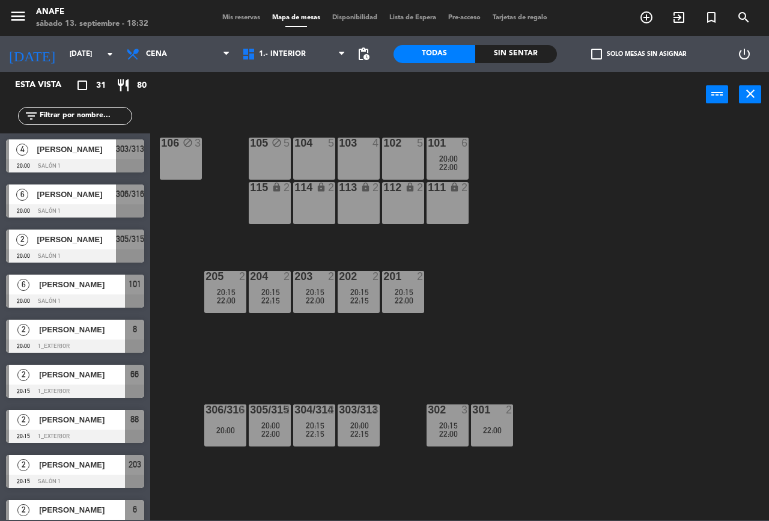
click at [267, 154] on div "105 block 5" at bounding box center [270, 159] width 42 height 42
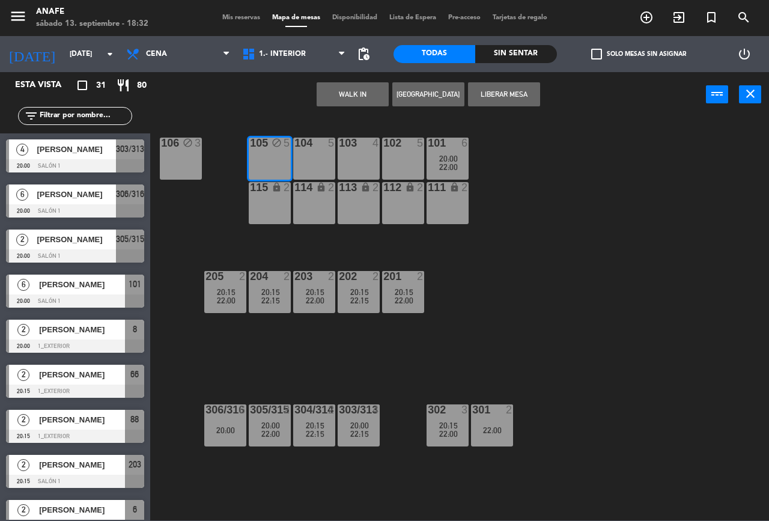
click at [516, 94] on button "Liberar Mesa" at bounding box center [504, 94] width 72 height 24
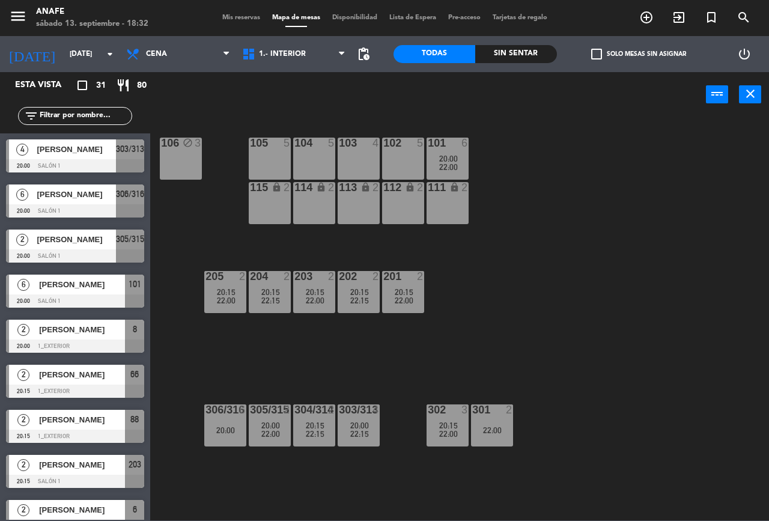
click at [177, 151] on div "106 block 3" at bounding box center [181, 159] width 42 height 42
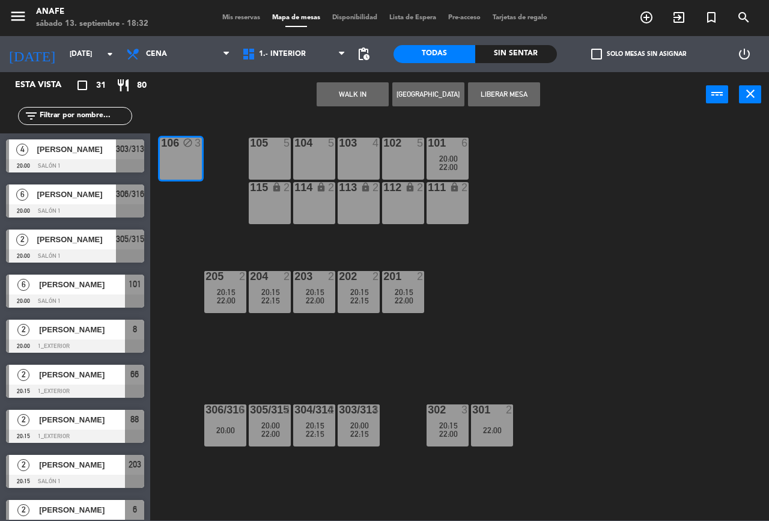
click at [500, 94] on button "Liberar Mesa" at bounding box center [504, 94] width 72 height 24
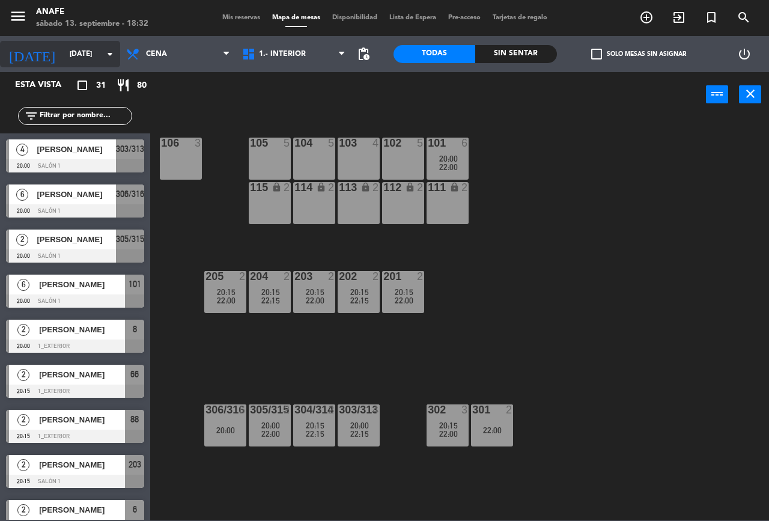
click at [65, 54] on input "sáb. [DATE]" at bounding box center [111, 54] width 95 height 20
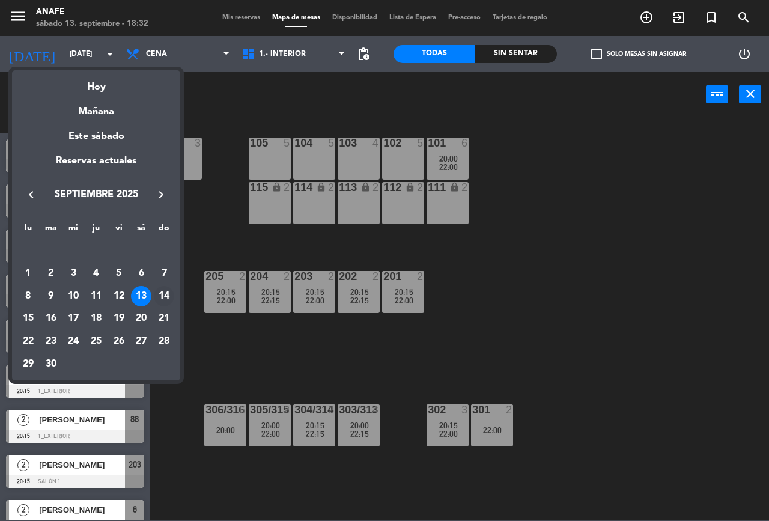
click at [163, 294] on div "14" at bounding box center [164, 296] width 20 height 20
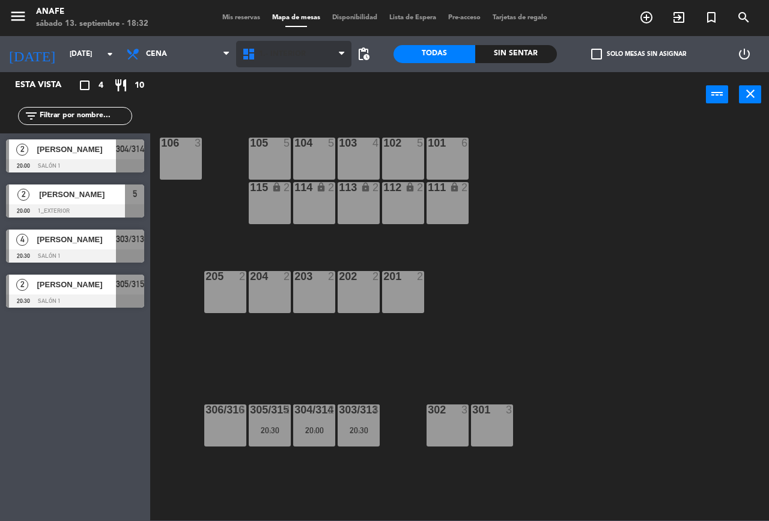
click at [286, 54] on span "1.- Interior" at bounding box center [282, 54] width 47 height 8
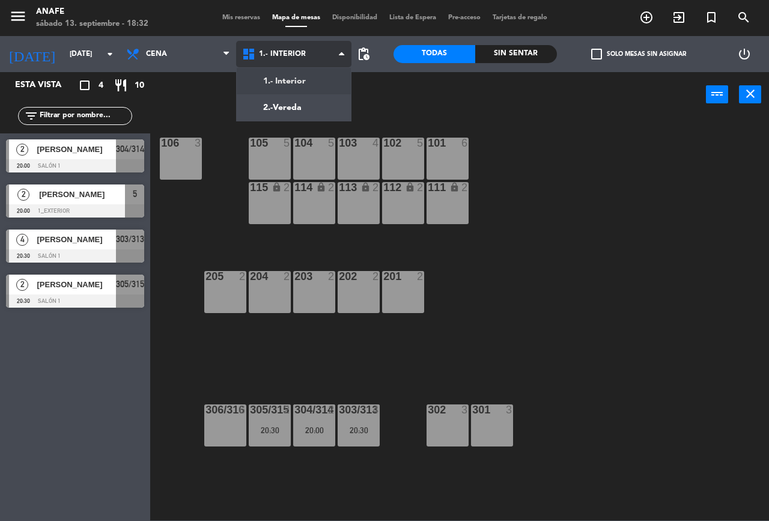
click at [314, 88] on ng-component "menu ANAFE sábado 13. septiembre - 18:32 Mis reservas Mapa de mesas Disponibili…" at bounding box center [384, 260] width 769 height 520
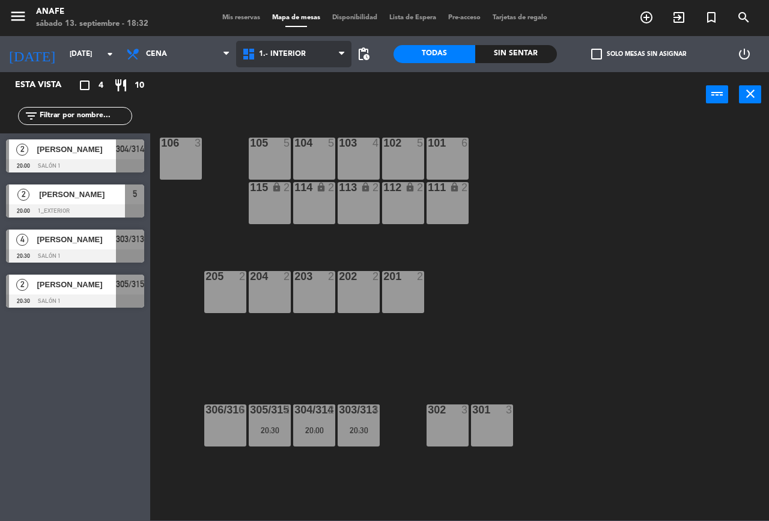
click at [290, 56] on span "1.- Interior" at bounding box center [282, 54] width 47 height 8
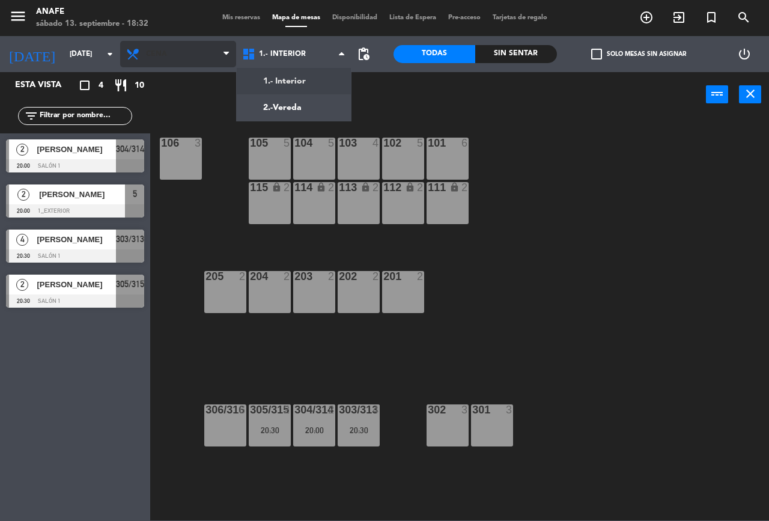
click at [175, 63] on span "Cena" at bounding box center [178, 54] width 116 height 26
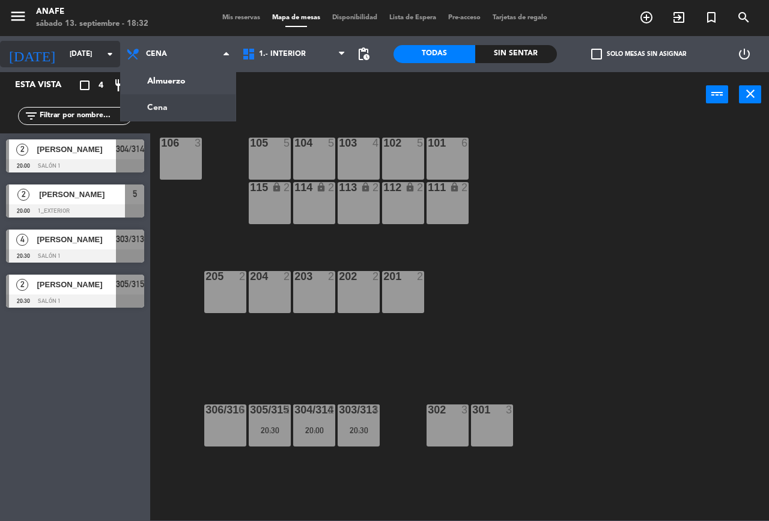
click at [65, 54] on input "dom. 14 sep." at bounding box center [111, 54] width 95 height 20
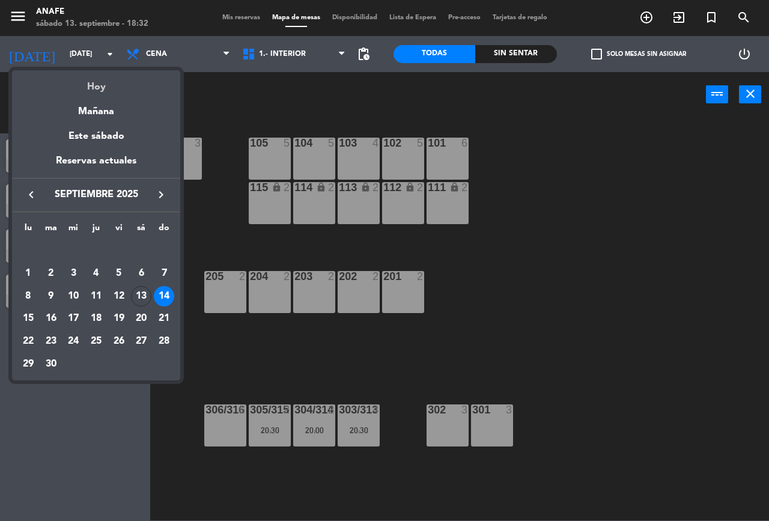
click at [111, 86] on div "Hoy" at bounding box center [96, 82] width 168 height 25
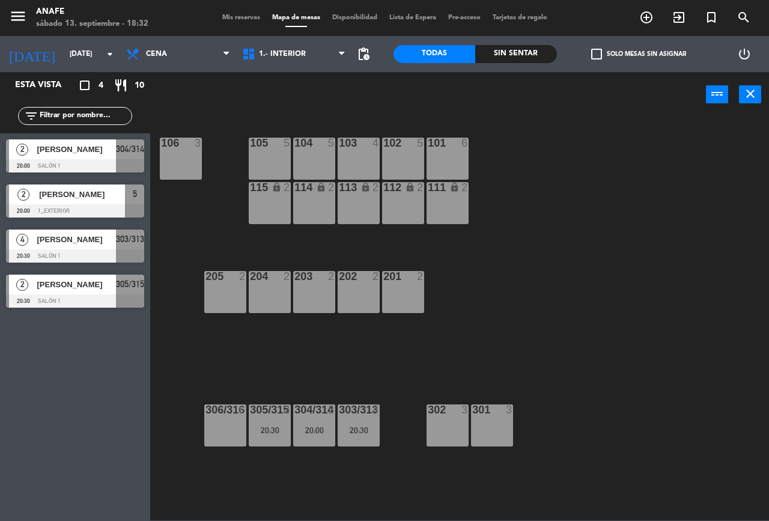
type input "sáb. [DATE]"
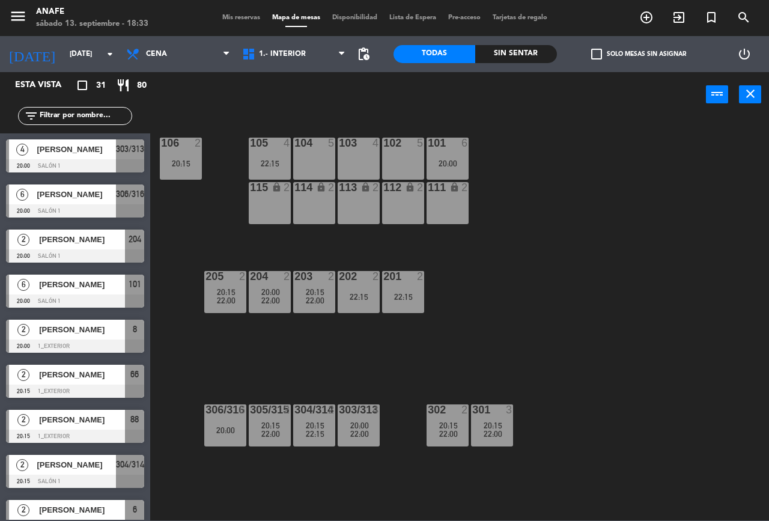
click at [10, 20] on icon "menu" at bounding box center [18, 16] width 18 height 18
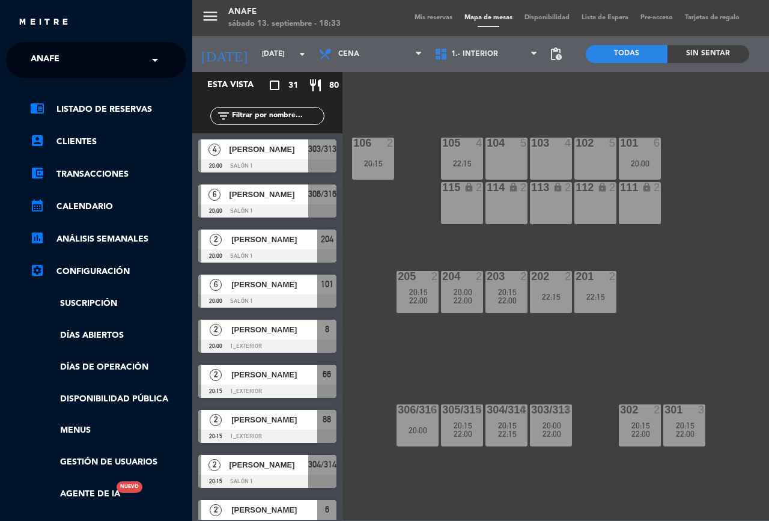
click at [698, 147] on div "menu ANAFE sábado 13. septiembre - 18:33 Mis reservas Mapa de mesas Disponibili…" at bounding box center [576, 260] width 769 height 521
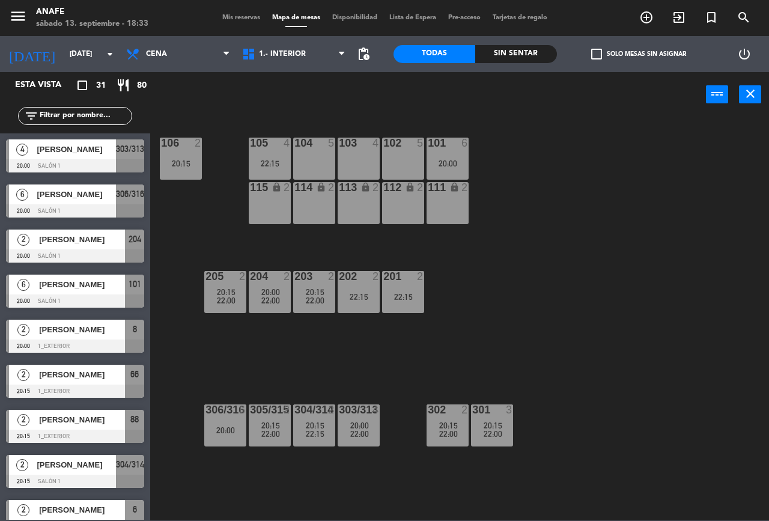
click at [743, 96] on icon "close" at bounding box center [750, 93] width 14 height 14
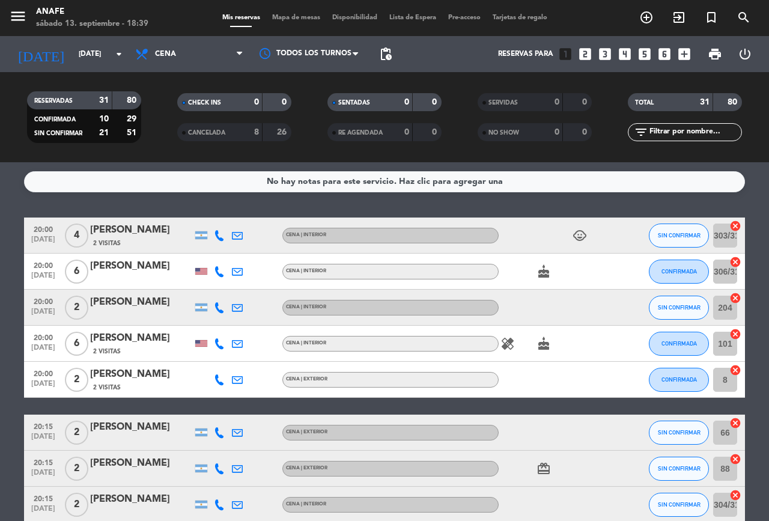
click at [291, 18] on span "Mapa de mesas" at bounding box center [296, 17] width 60 height 7
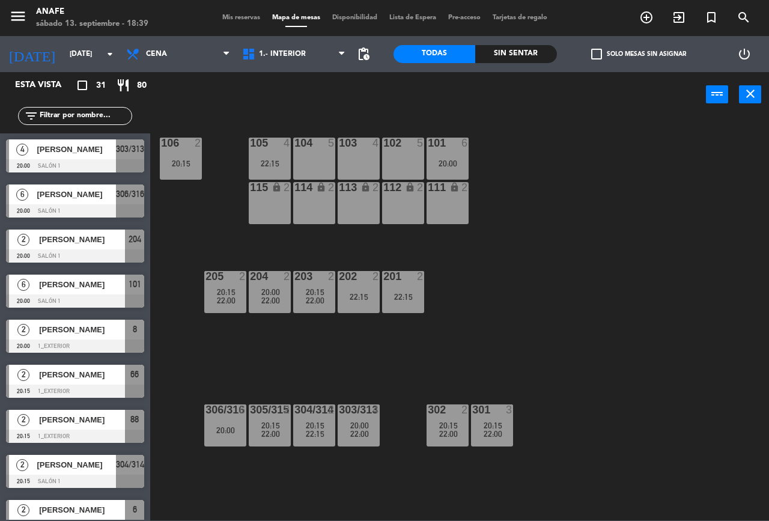
click at [399, 158] on div "102 5" at bounding box center [403, 159] width 42 height 42
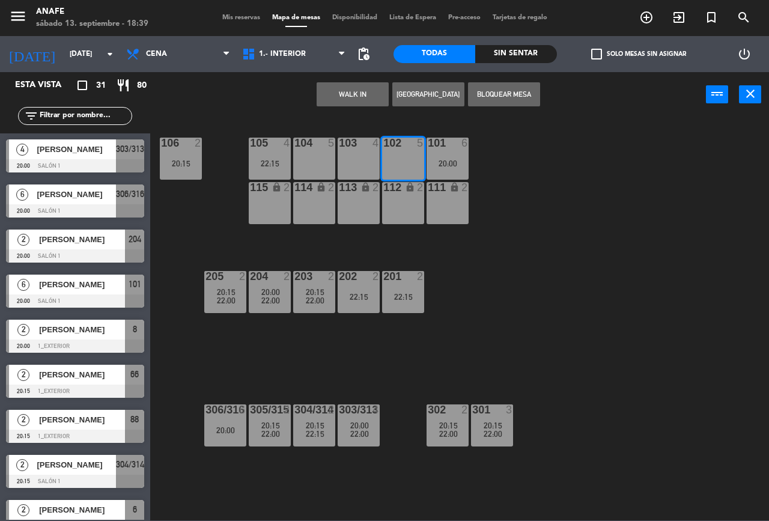
click at [517, 94] on button "Bloquear Mesa" at bounding box center [504, 94] width 72 height 24
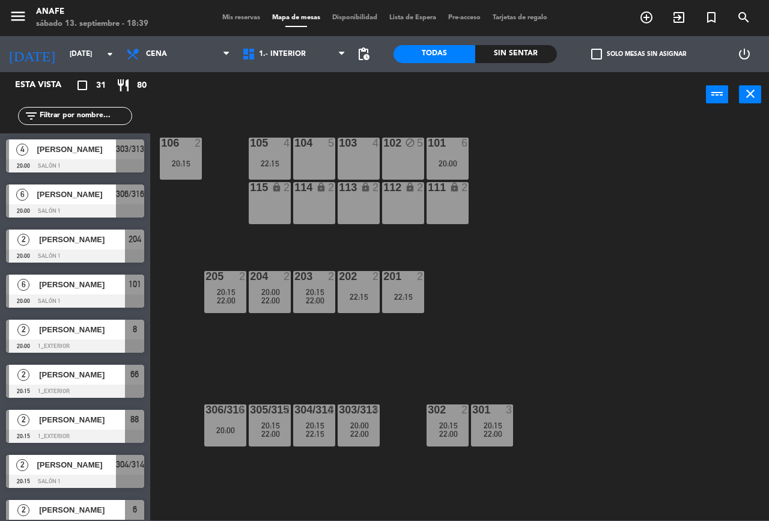
click at [350, 167] on div "103 4" at bounding box center [359, 159] width 42 height 42
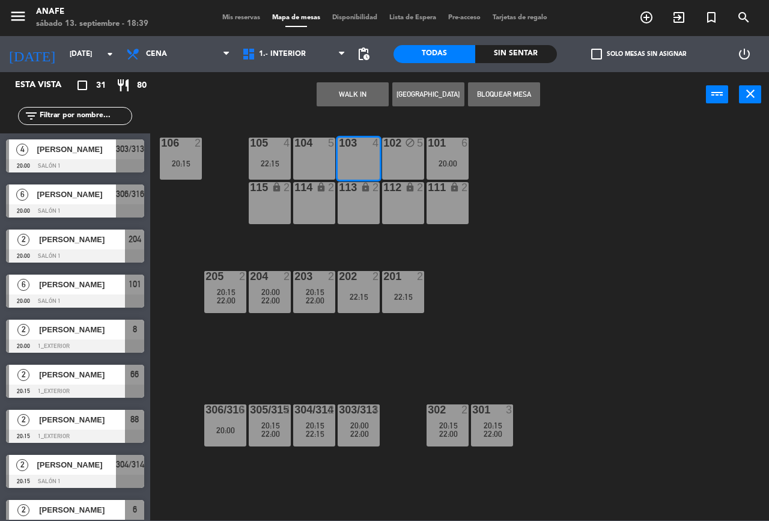
click at [524, 100] on button "Bloquear Mesa" at bounding box center [504, 94] width 72 height 24
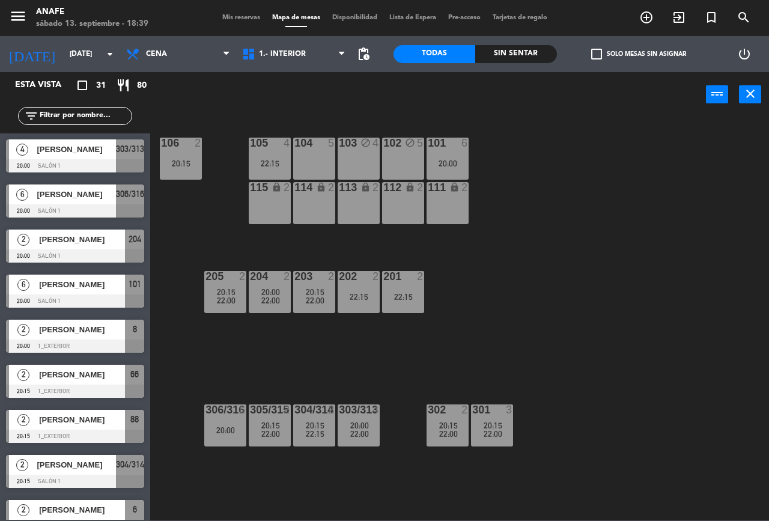
click at [446, 163] on div "20:00" at bounding box center [447, 163] width 42 height 8
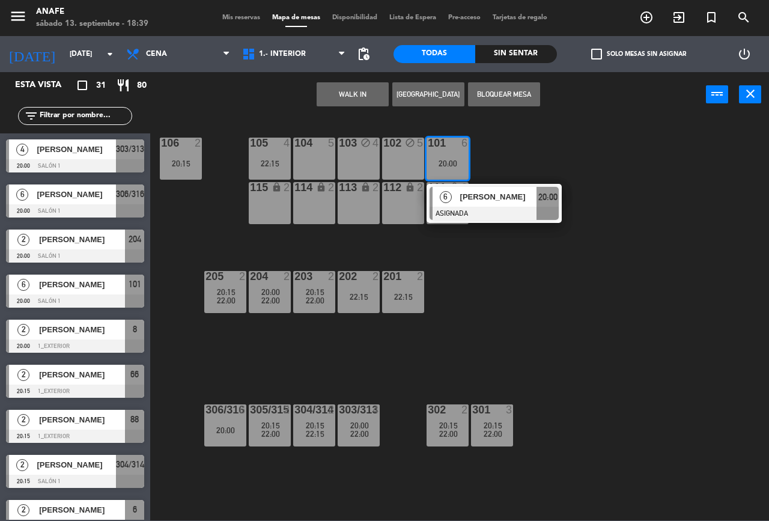
click at [511, 106] on button "Bloquear Mesa" at bounding box center [504, 94] width 72 height 24
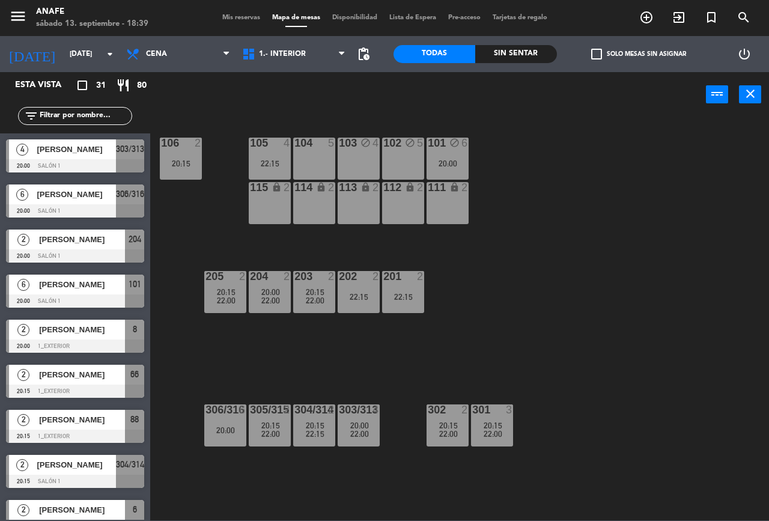
click at [237, 17] on span "Mis reservas" at bounding box center [241, 17] width 50 height 7
